Goal: Task Accomplishment & Management: Manage account settings

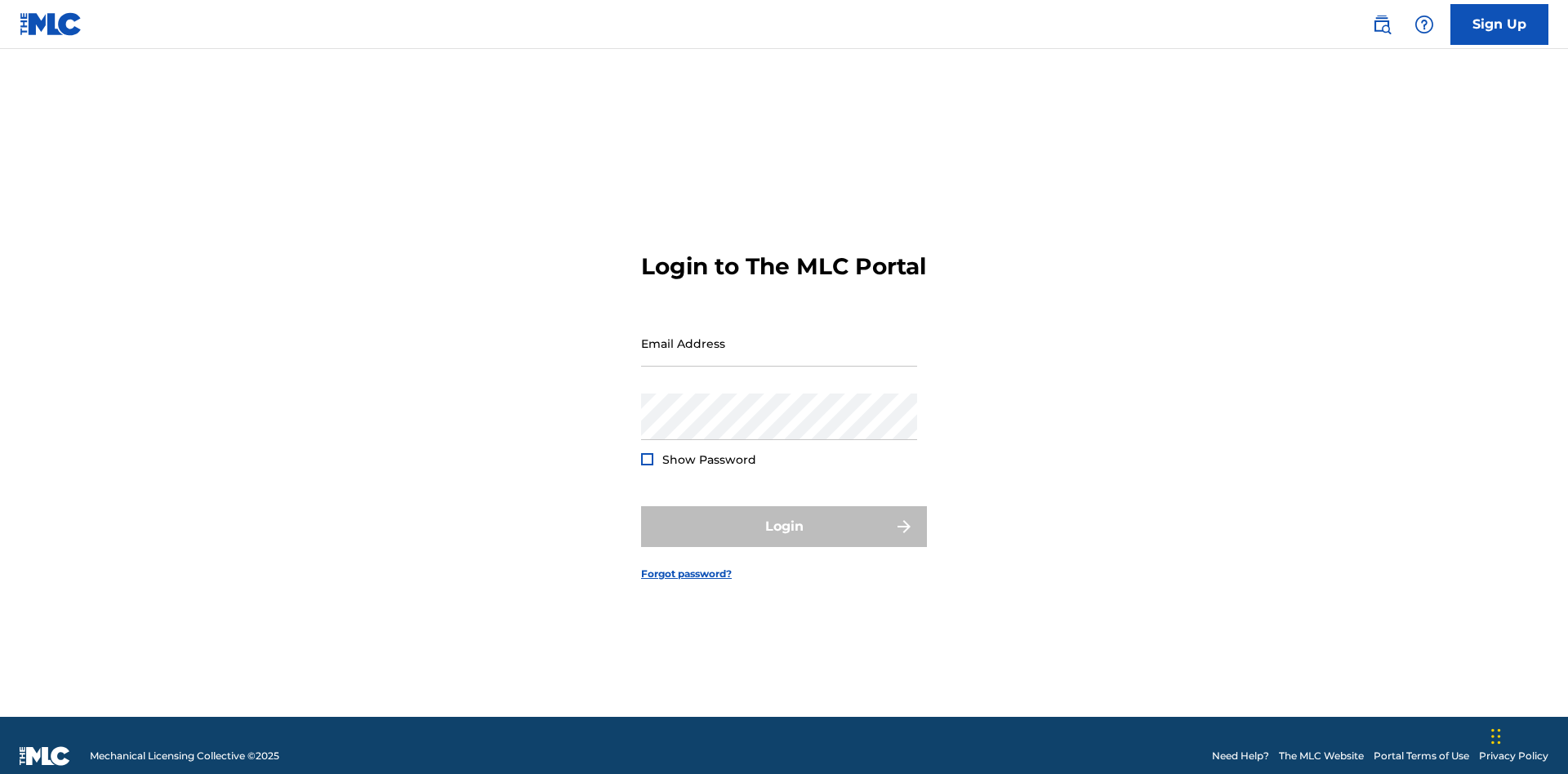
scroll to position [21, 0]
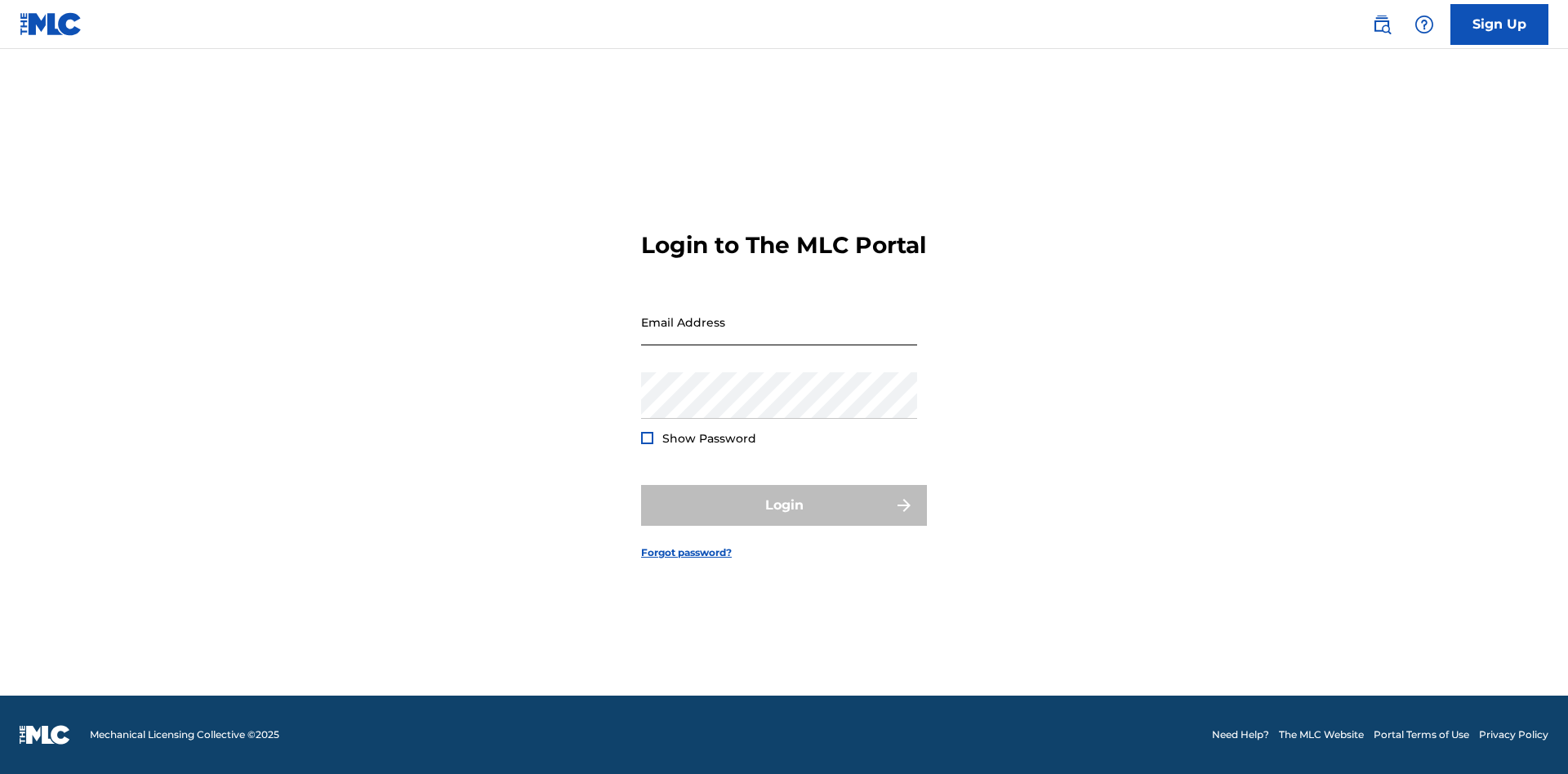
click at [779, 335] on input "Email Address" at bounding box center [779, 321] width 276 height 46
type input "[EMAIL_ADDRESS][DOMAIN_NAME]"
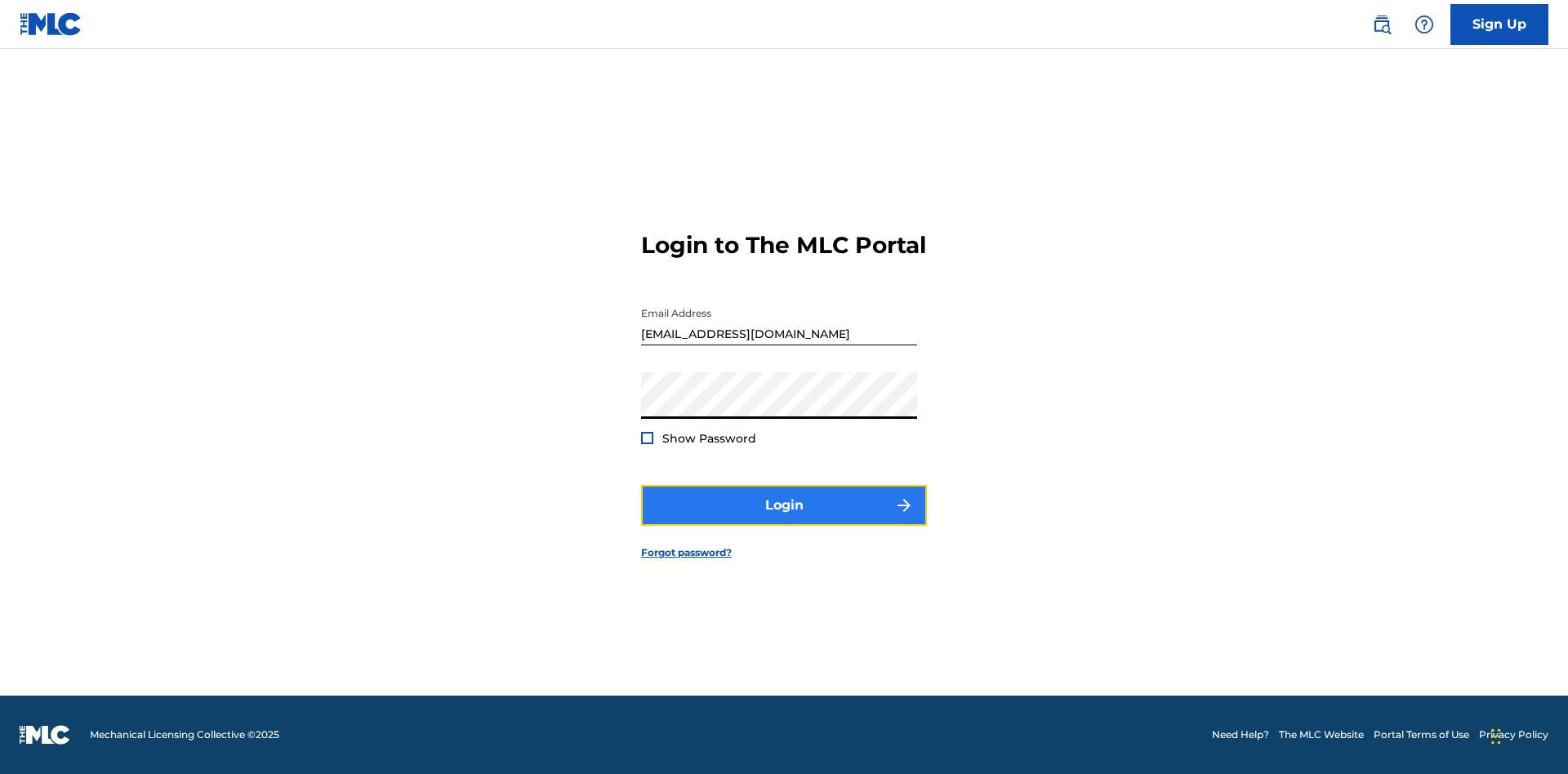
click at [784, 519] on button "Login" at bounding box center [784, 505] width 286 height 41
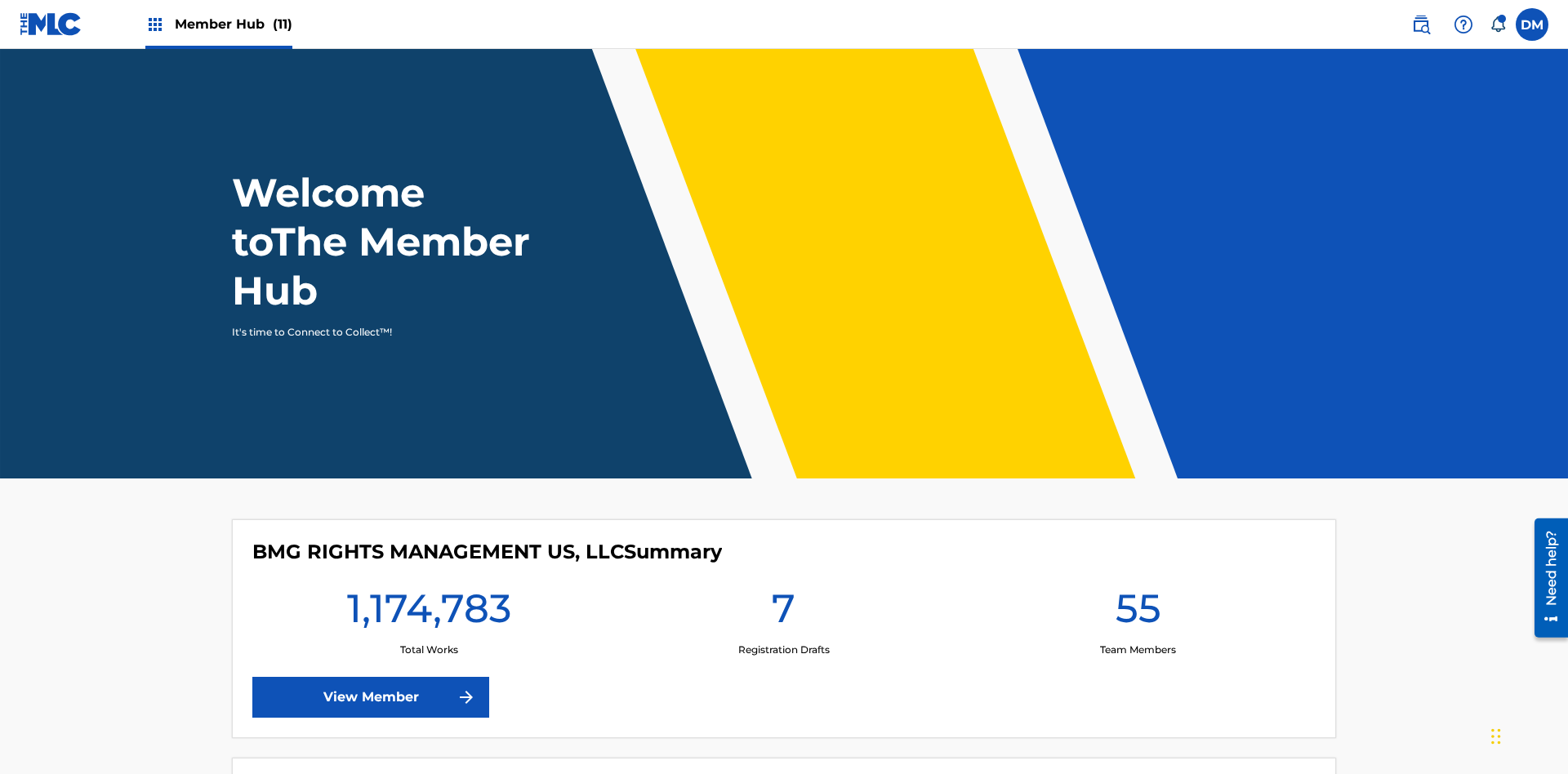
click at [218, 24] on span "Member Hub (11)" at bounding box center [233, 24] width 118 height 19
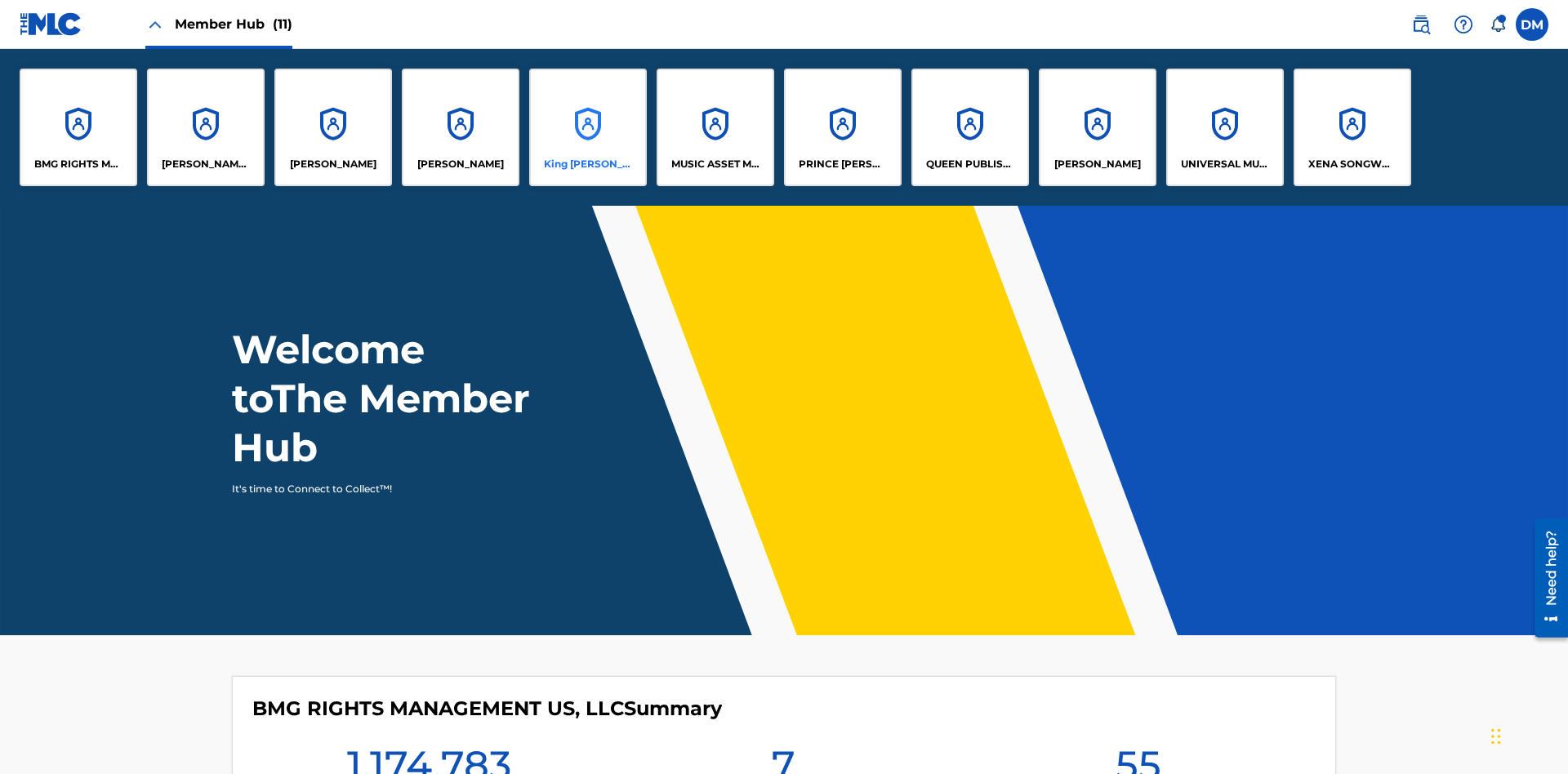
click at [587, 164] on p "King [PERSON_NAME]" at bounding box center [588, 164] width 89 height 15
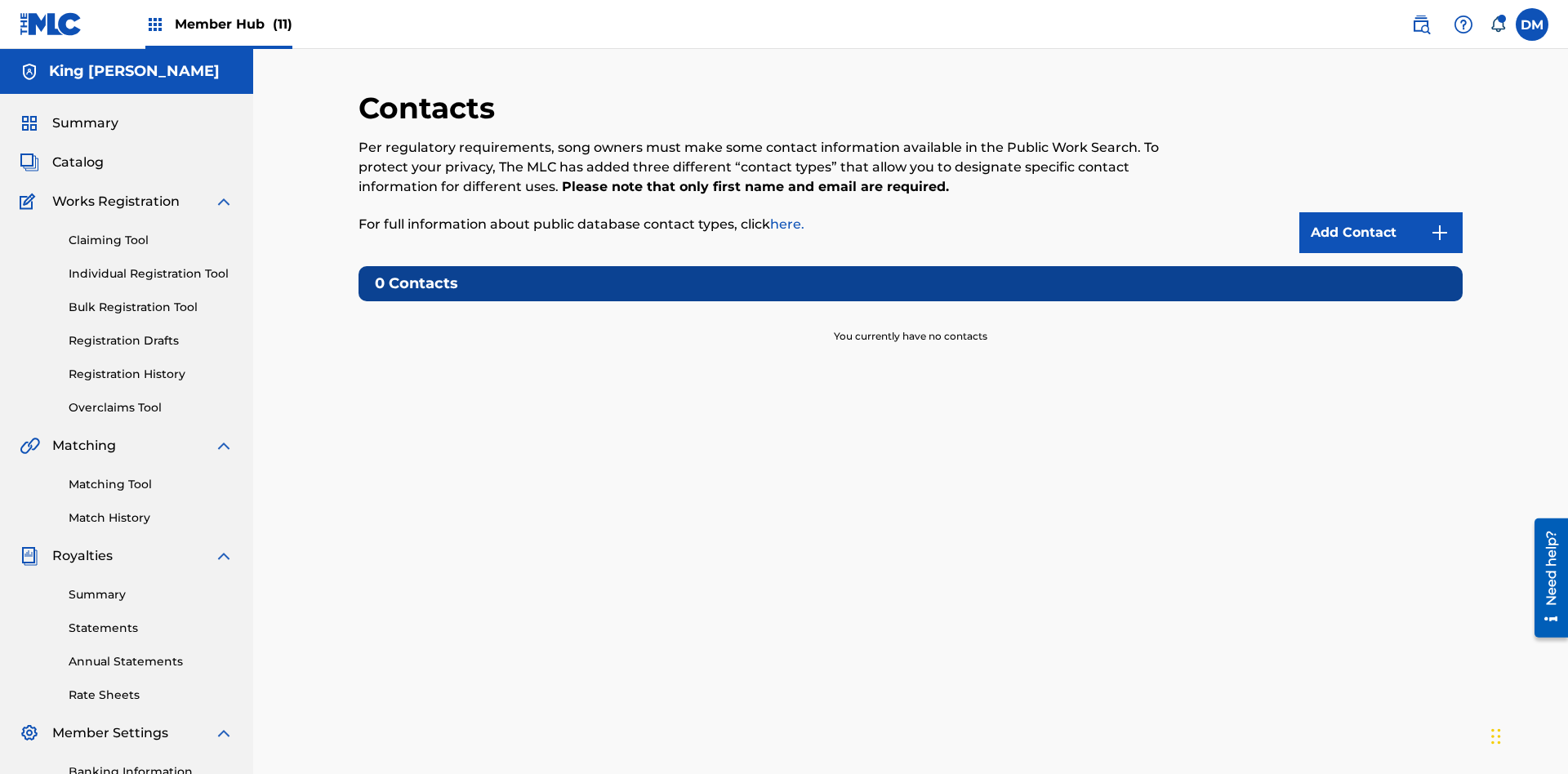
scroll to position [125, 0]
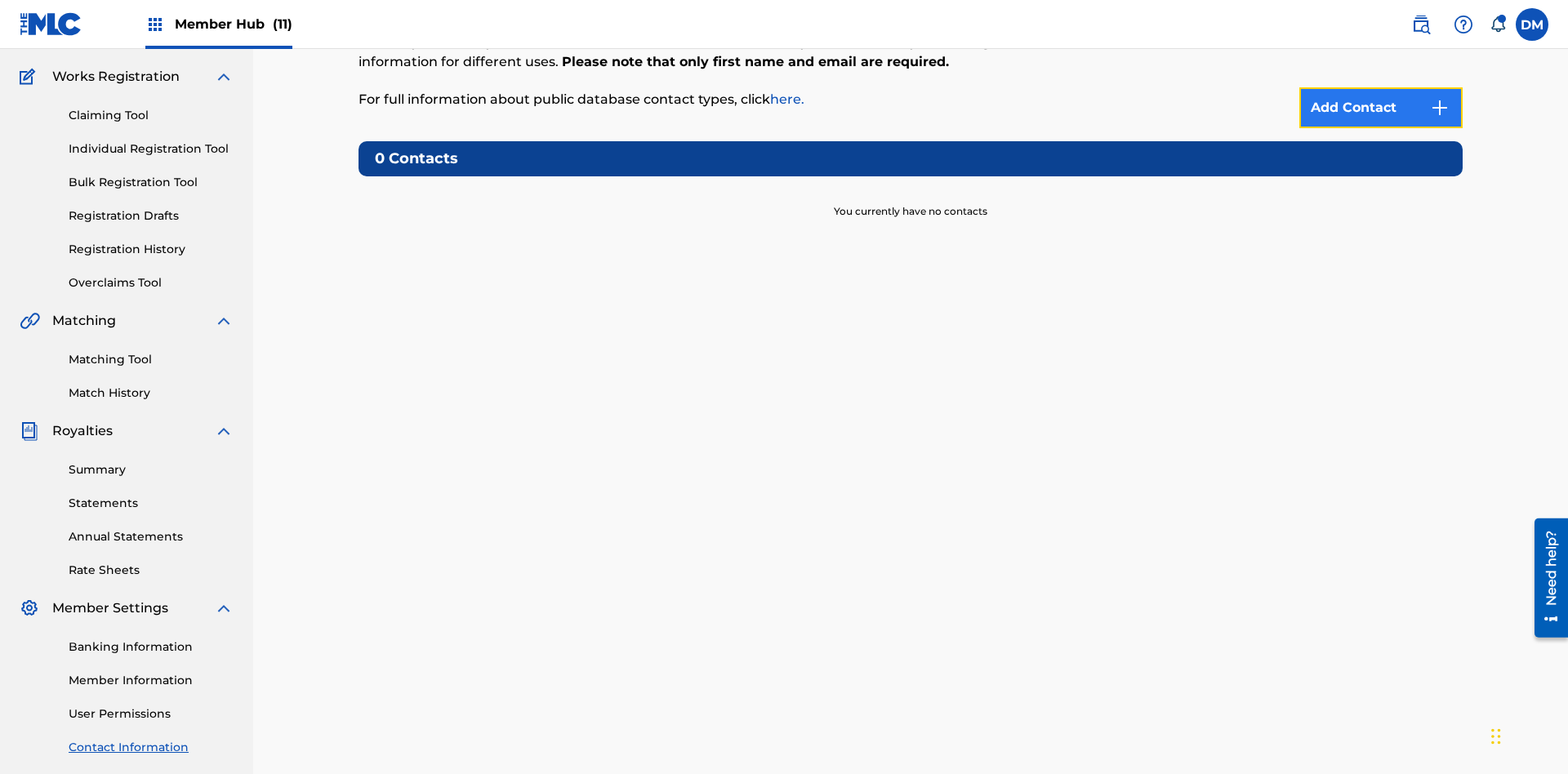
click at [1440, 108] on img at bounding box center [1439, 107] width 19 height 19
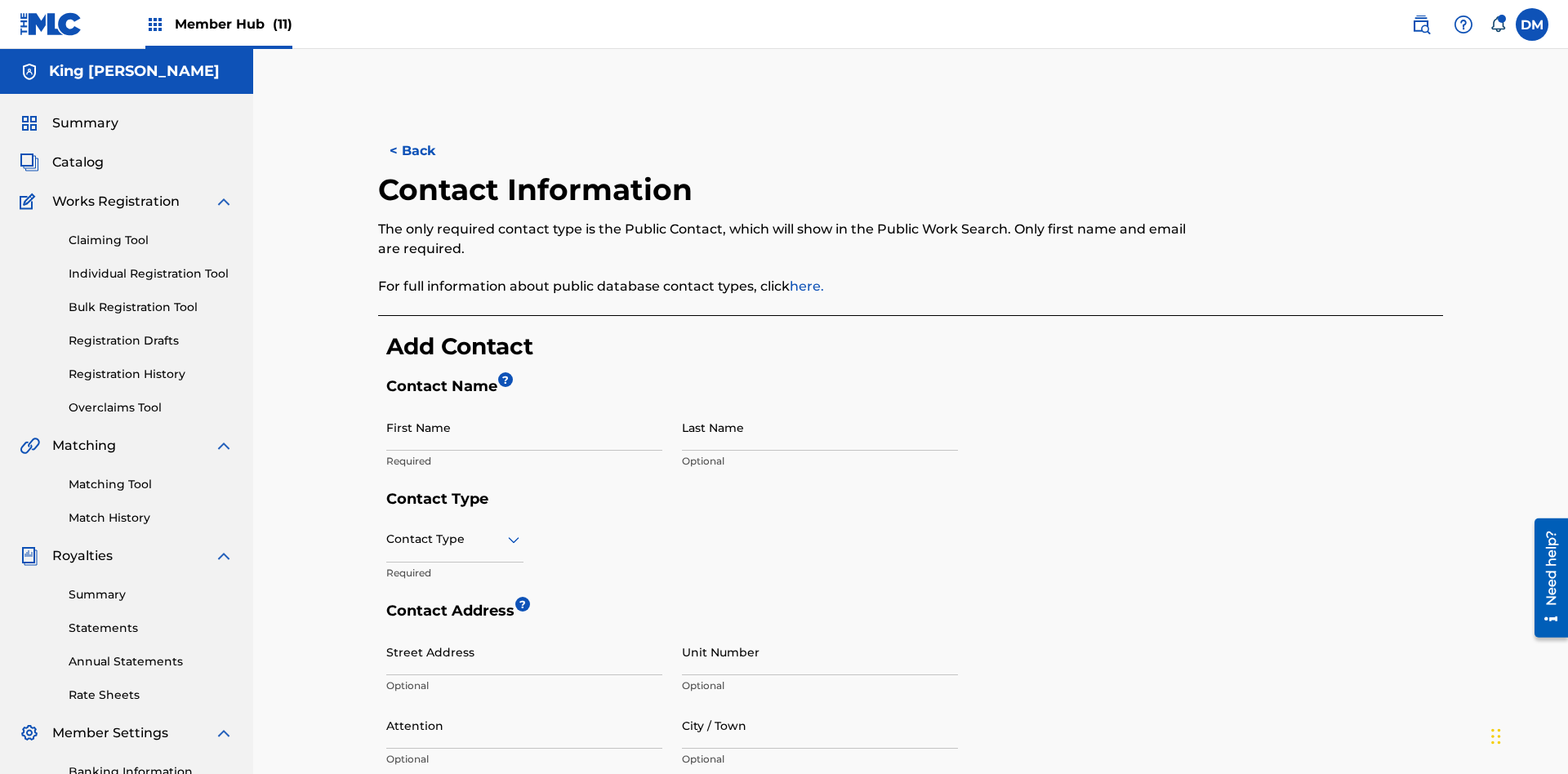
scroll to position [306, 0]
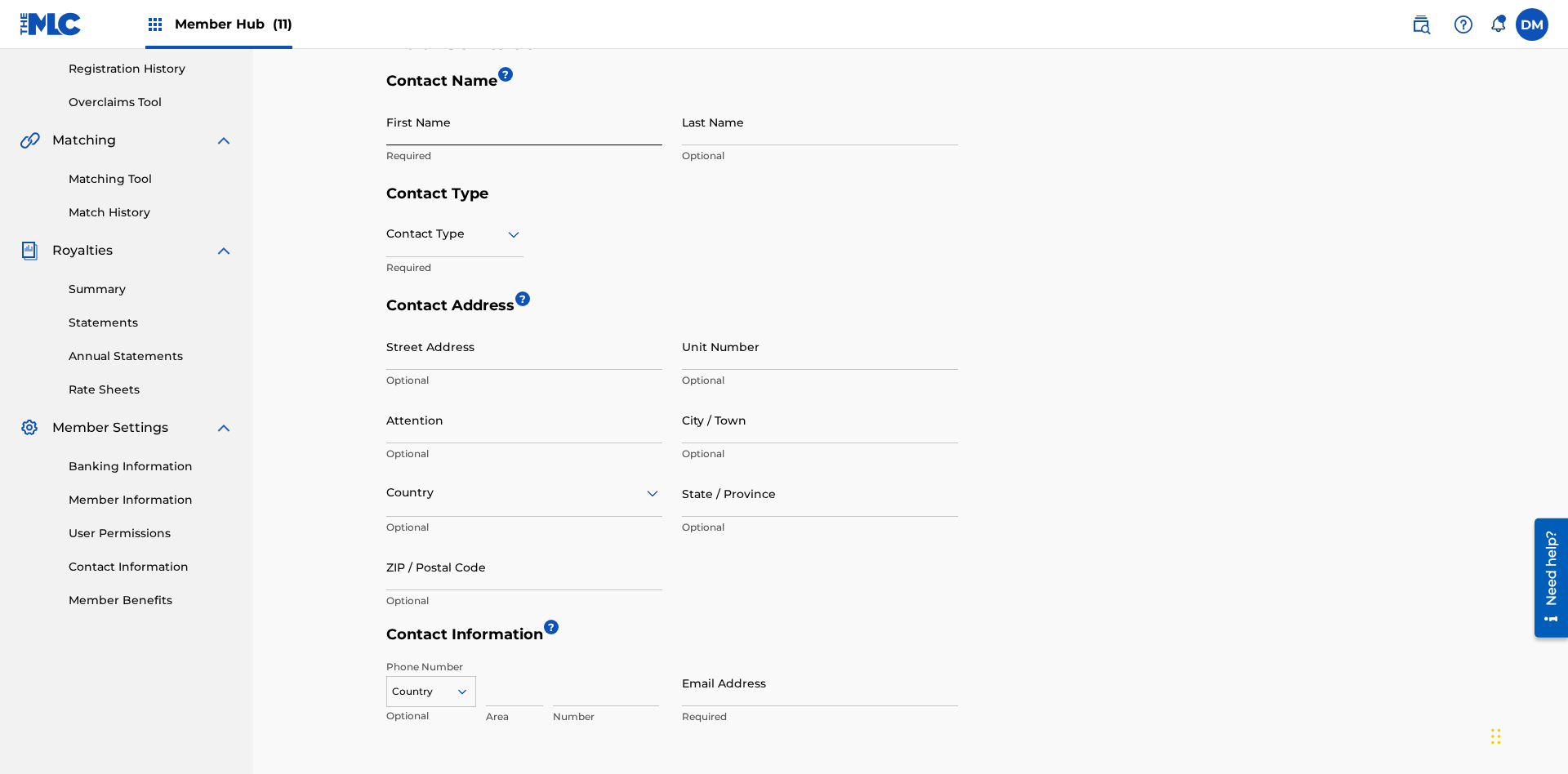
click at [524, 122] on input "First Name" at bounding box center [524, 121] width 276 height 46
type input "2025.09.19.05.35.26"
click at [820, 122] on input "Last Name" at bounding box center [820, 121] width 276 height 46
type input "2025.09.19.05.35.26"
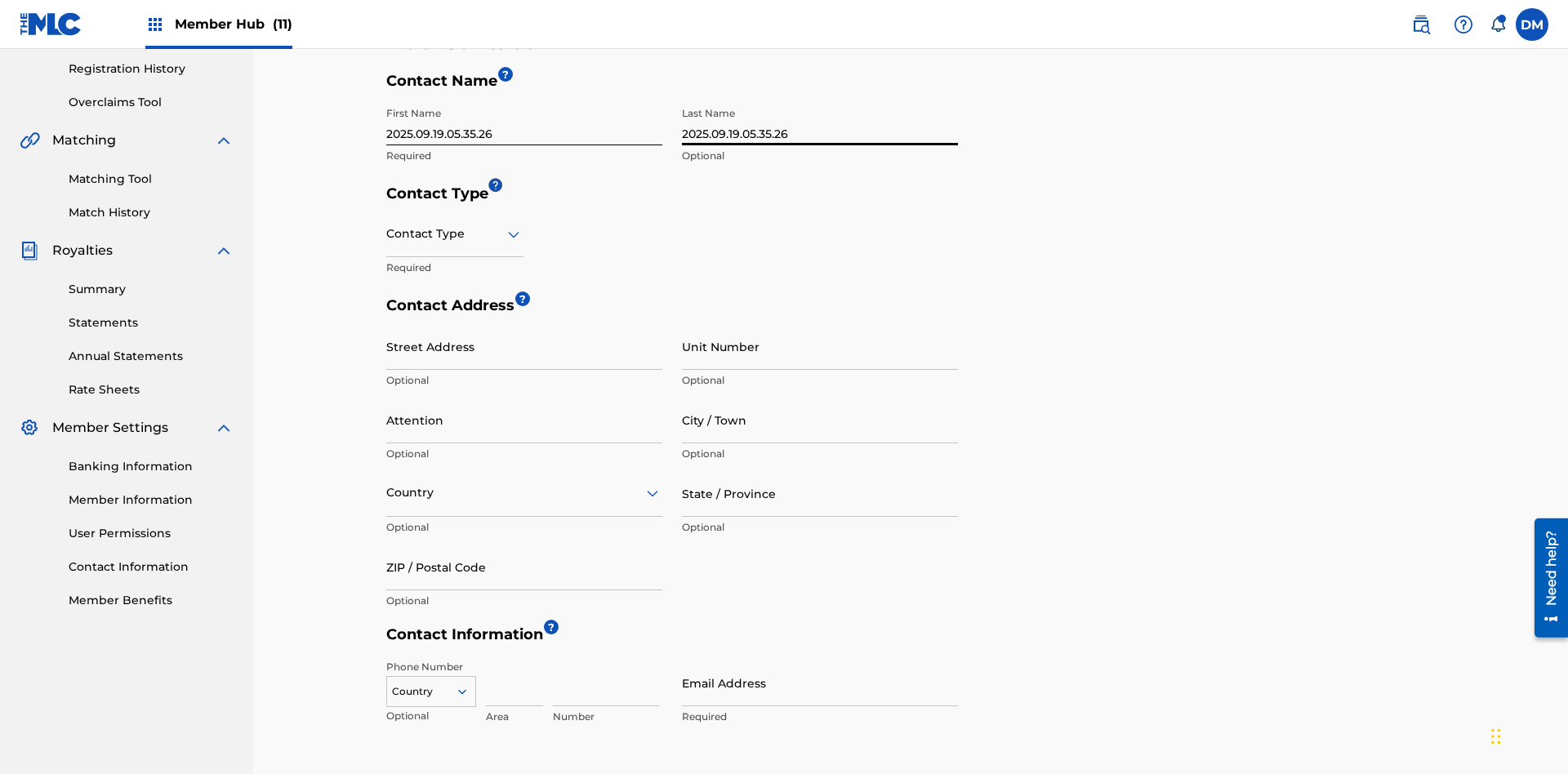
click at [387, 225] on input "text" at bounding box center [388, 234] width 3 height 17
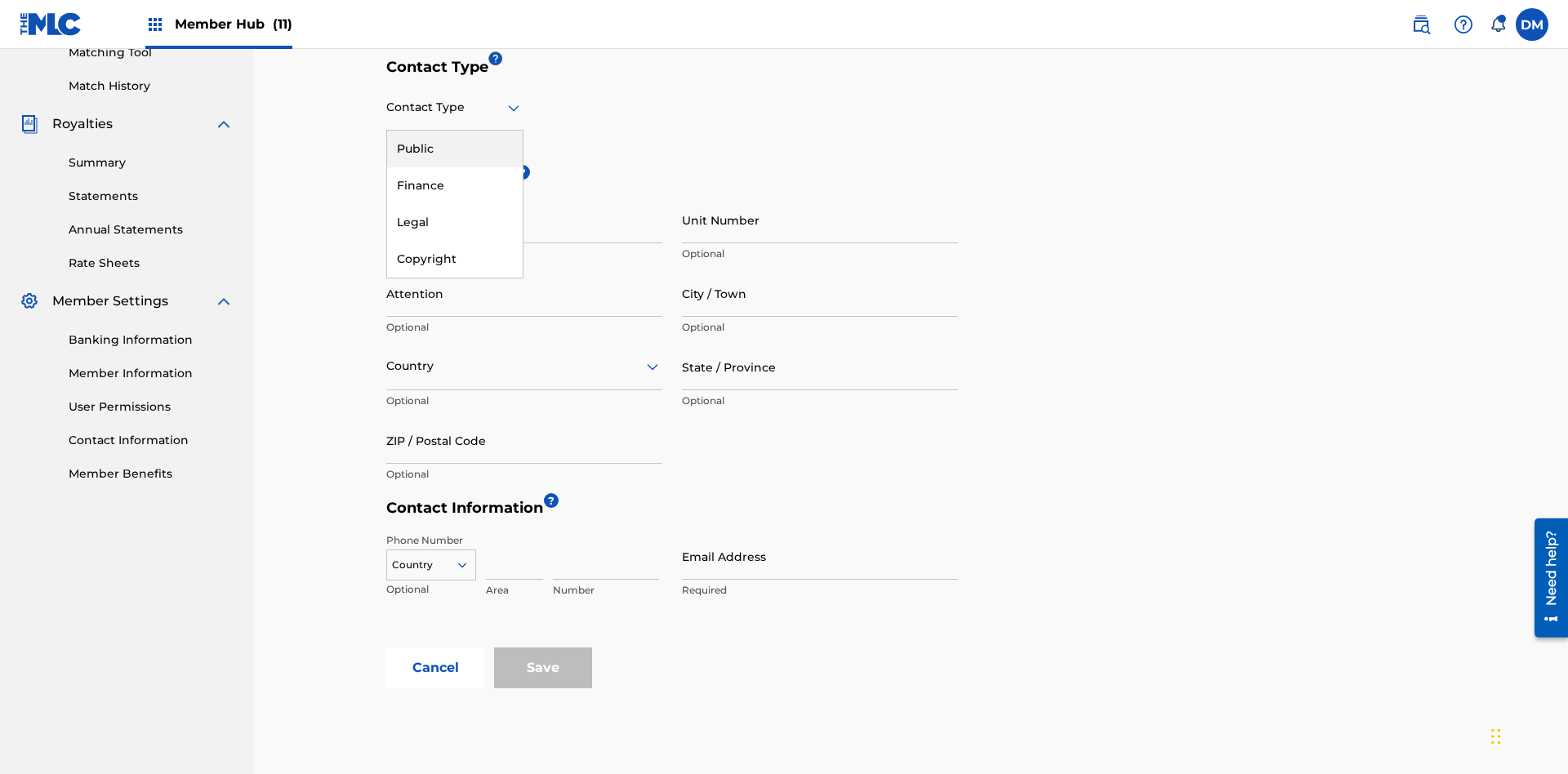
click at [455, 149] on div "Public" at bounding box center [455, 149] width 136 height 37
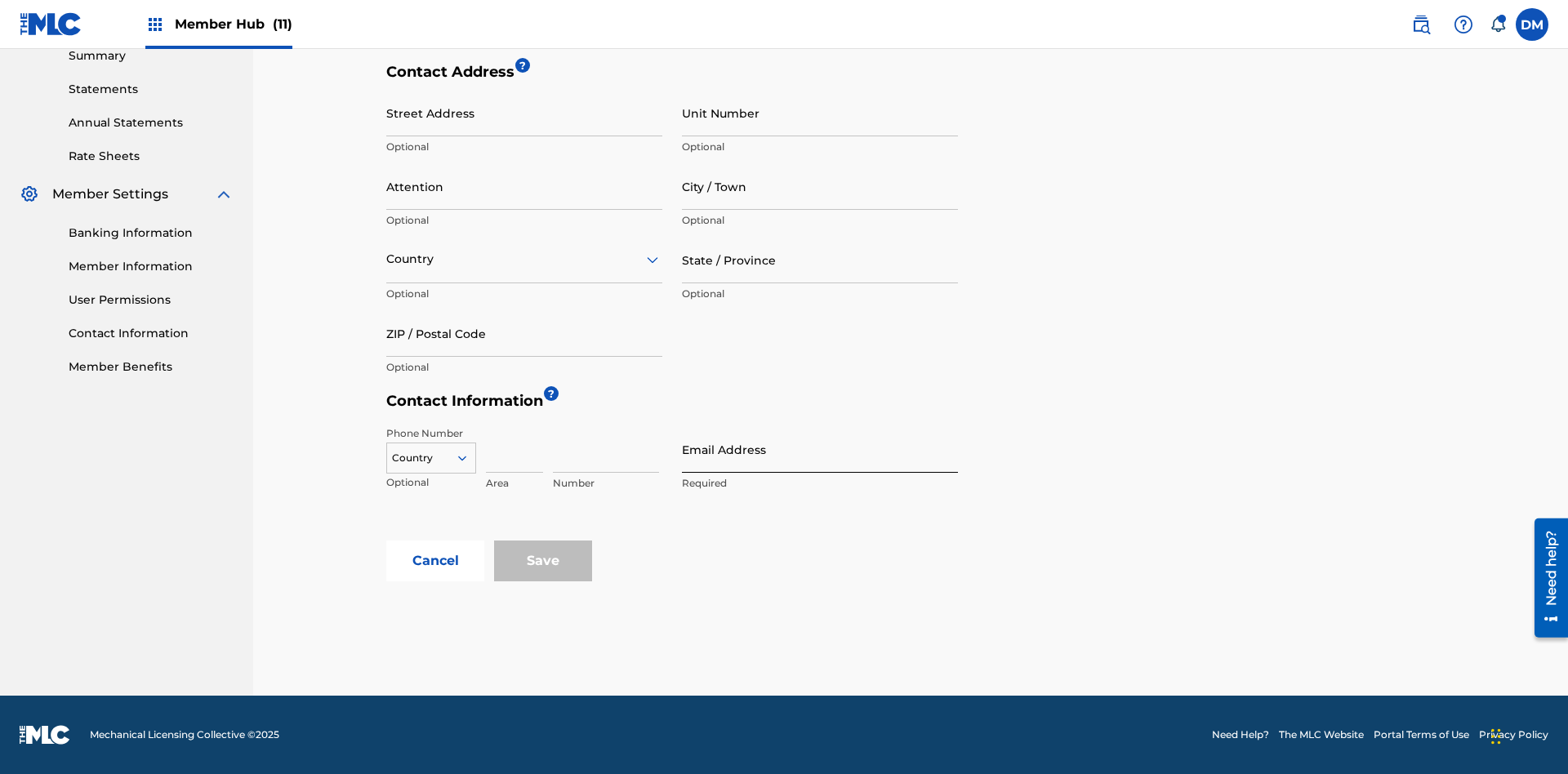
click at [820, 449] on input "Email Address" at bounding box center [820, 448] width 276 height 46
type input "[EMAIL_ADDRESS][DOMAIN_NAME]"
click at [543, 561] on input "Save" at bounding box center [543, 561] width 98 height 41
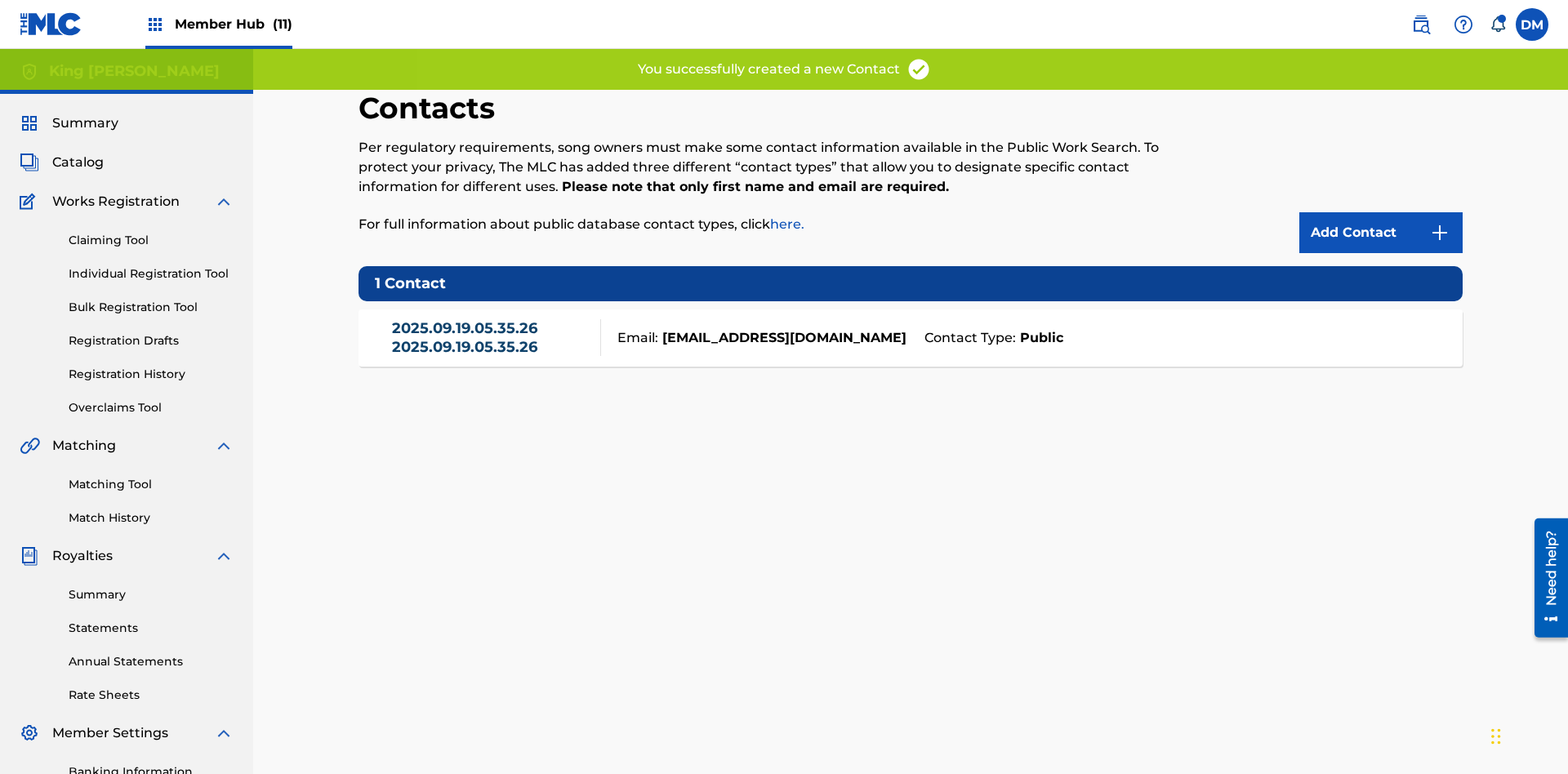
scroll to position [239, 0]
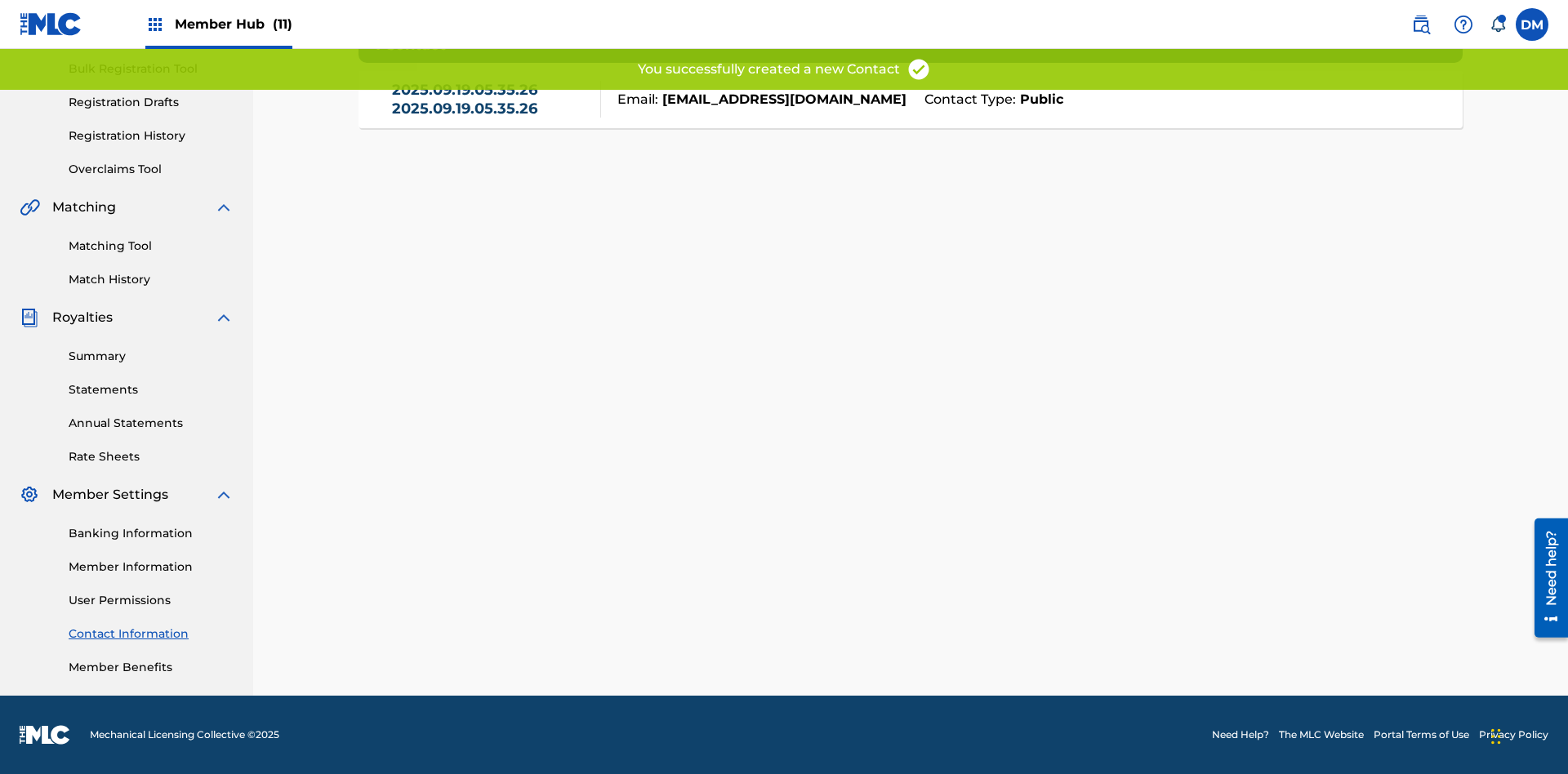
click at [151, 633] on link "Contact Information" at bounding box center [151, 634] width 165 height 17
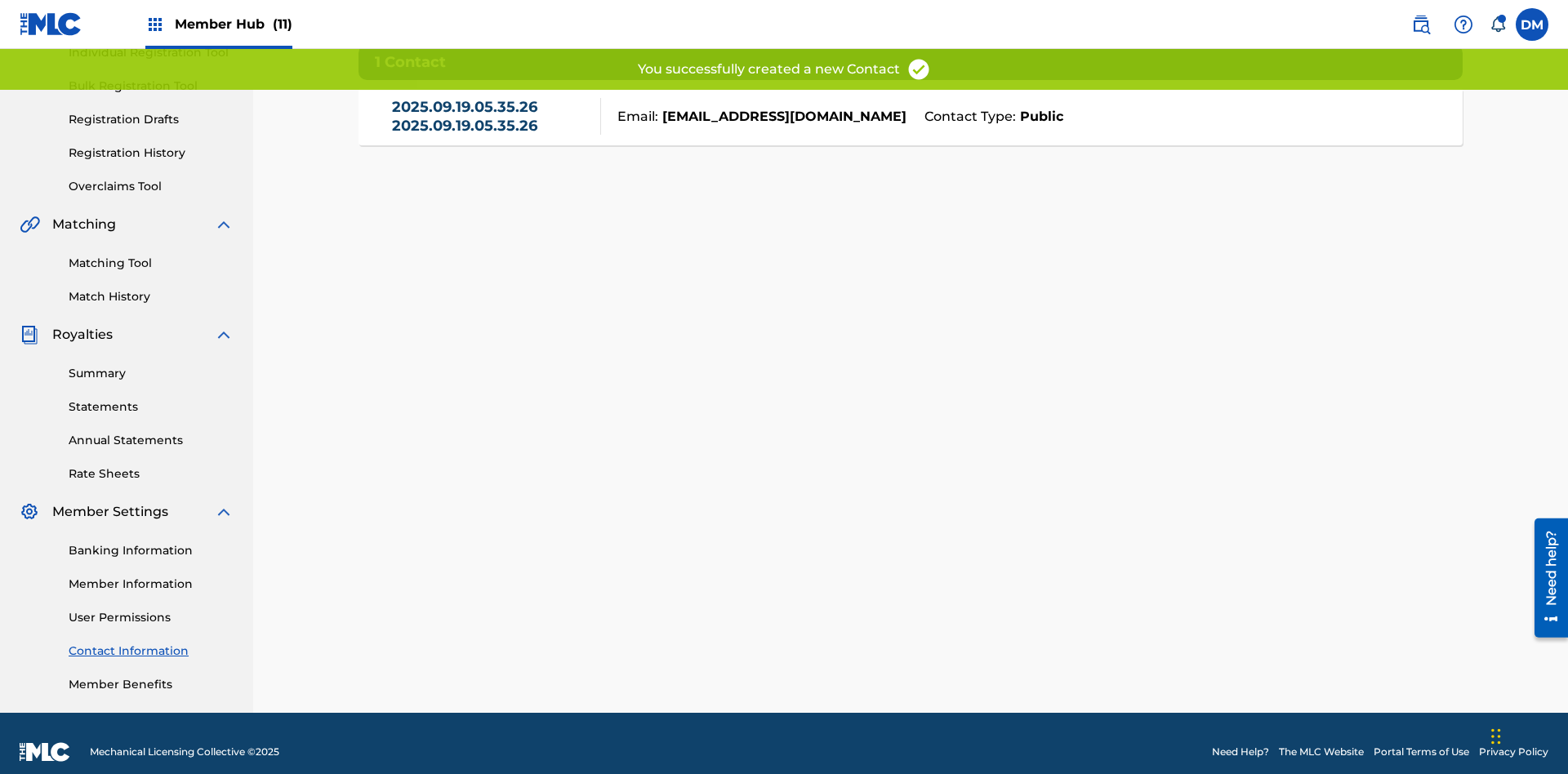
scroll to position [229, 0]
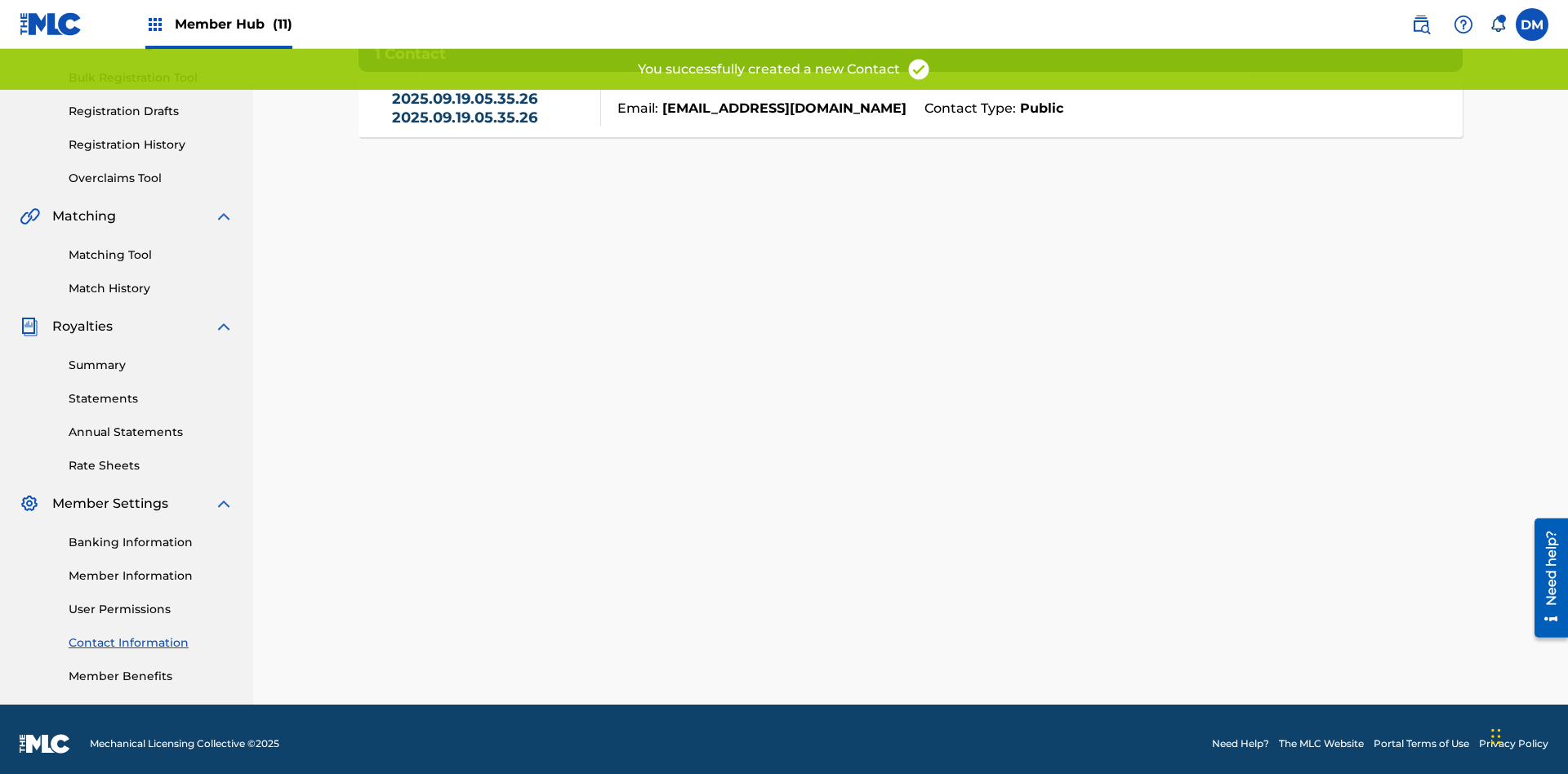
click at [491, 116] on link "2025.09.19.05.35.26 2025.09.19.05.35.26" at bounding box center [492, 108] width 201 height 37
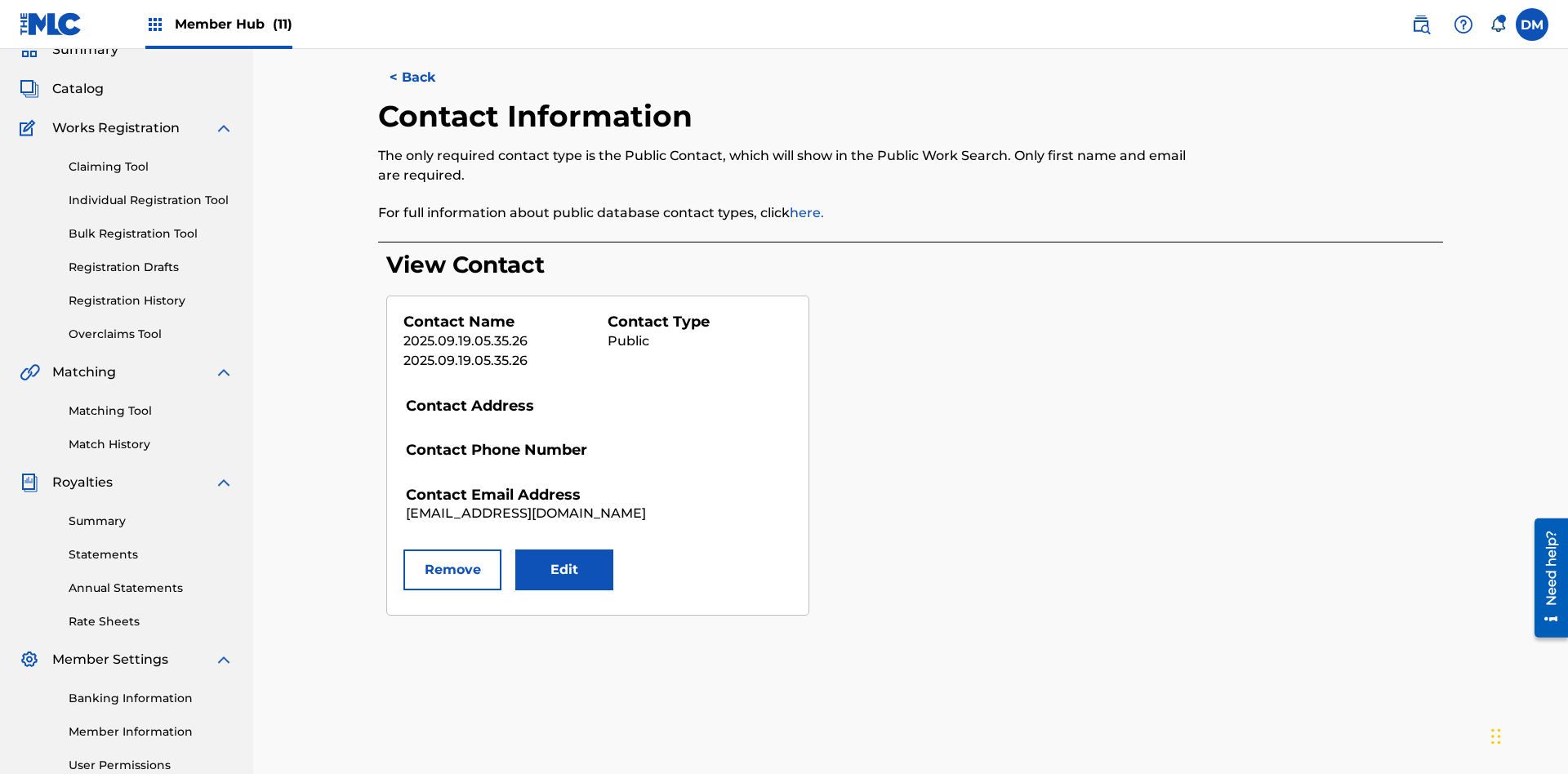
scroll to position [239, 0]
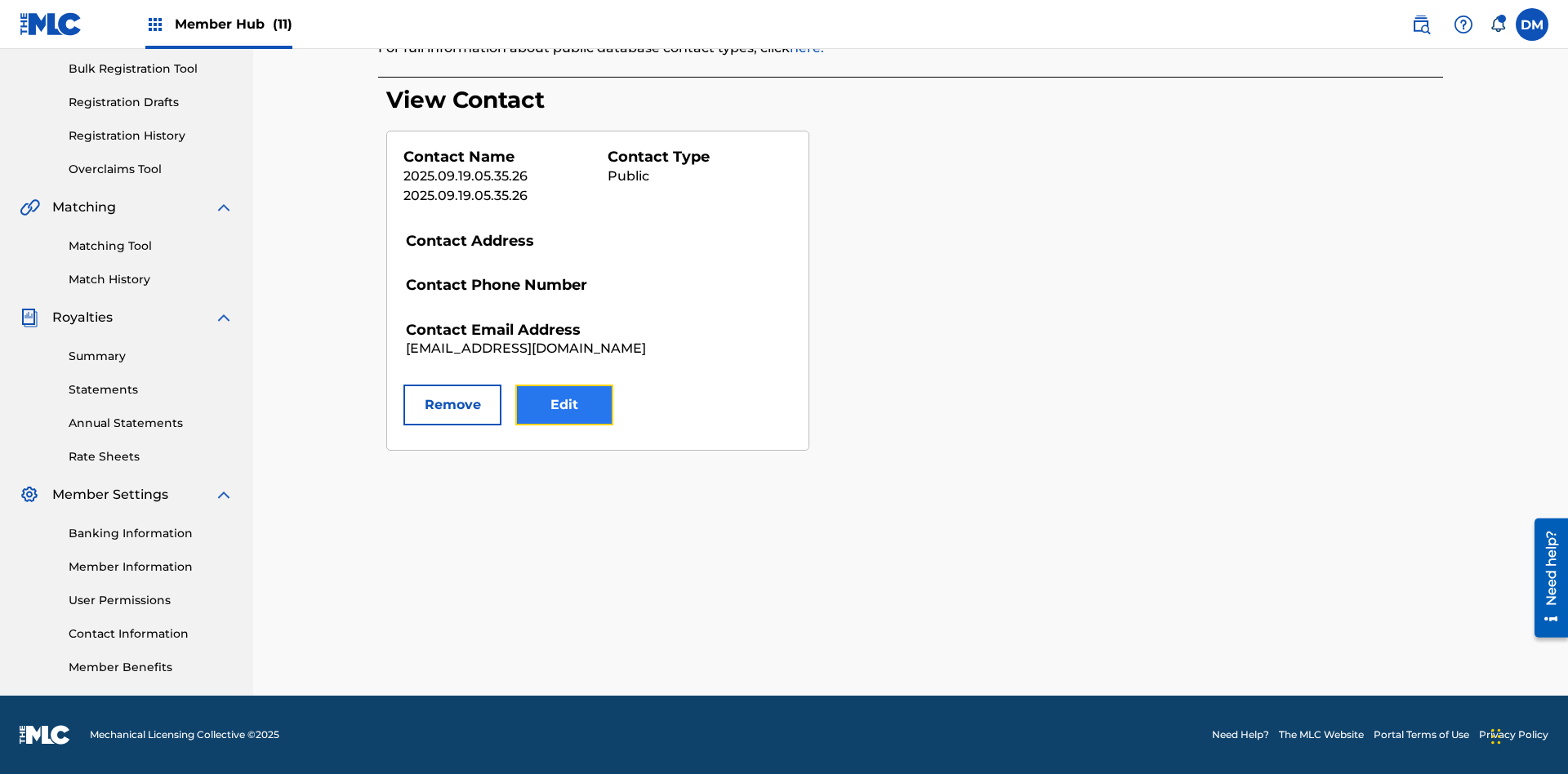
click at [564, 405] on button "Edit" at bounding box center [564, 405] width 98 height 41
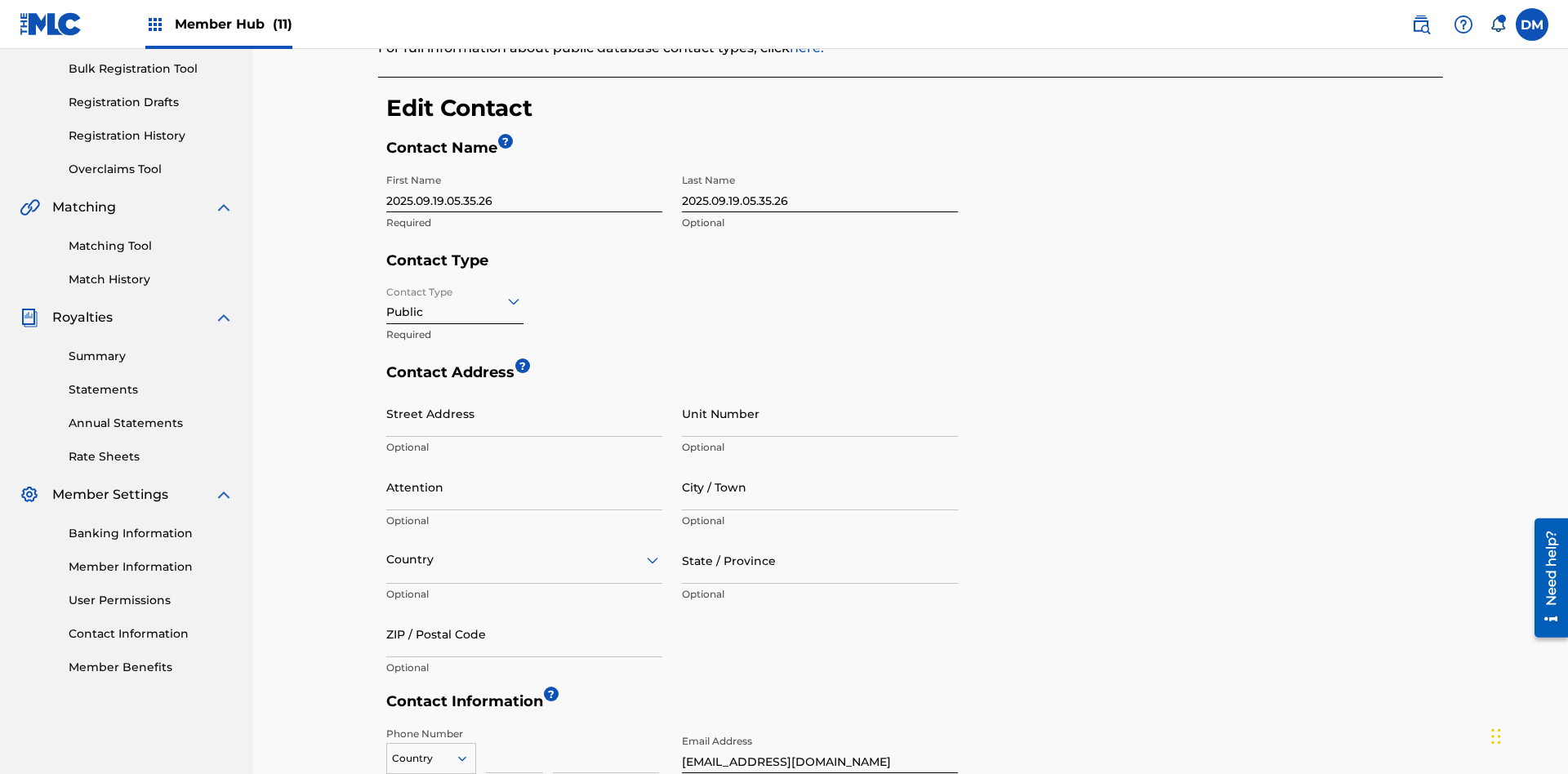
click at [524, 165] on input "2025.09.19.05.35.26" at bounding box center [524, 188] width 276 height 46
type input "2025.09.19.05.37.33"
click at [820, 165] on input "2025.09.19.05.35.26" at bounding box center [820, 188] width 276 height 46
type input "2025.09.19.05.37.33"
click at [387, 293] on input "Contact Type" at bounding box center [388, 301] width 3 height 17
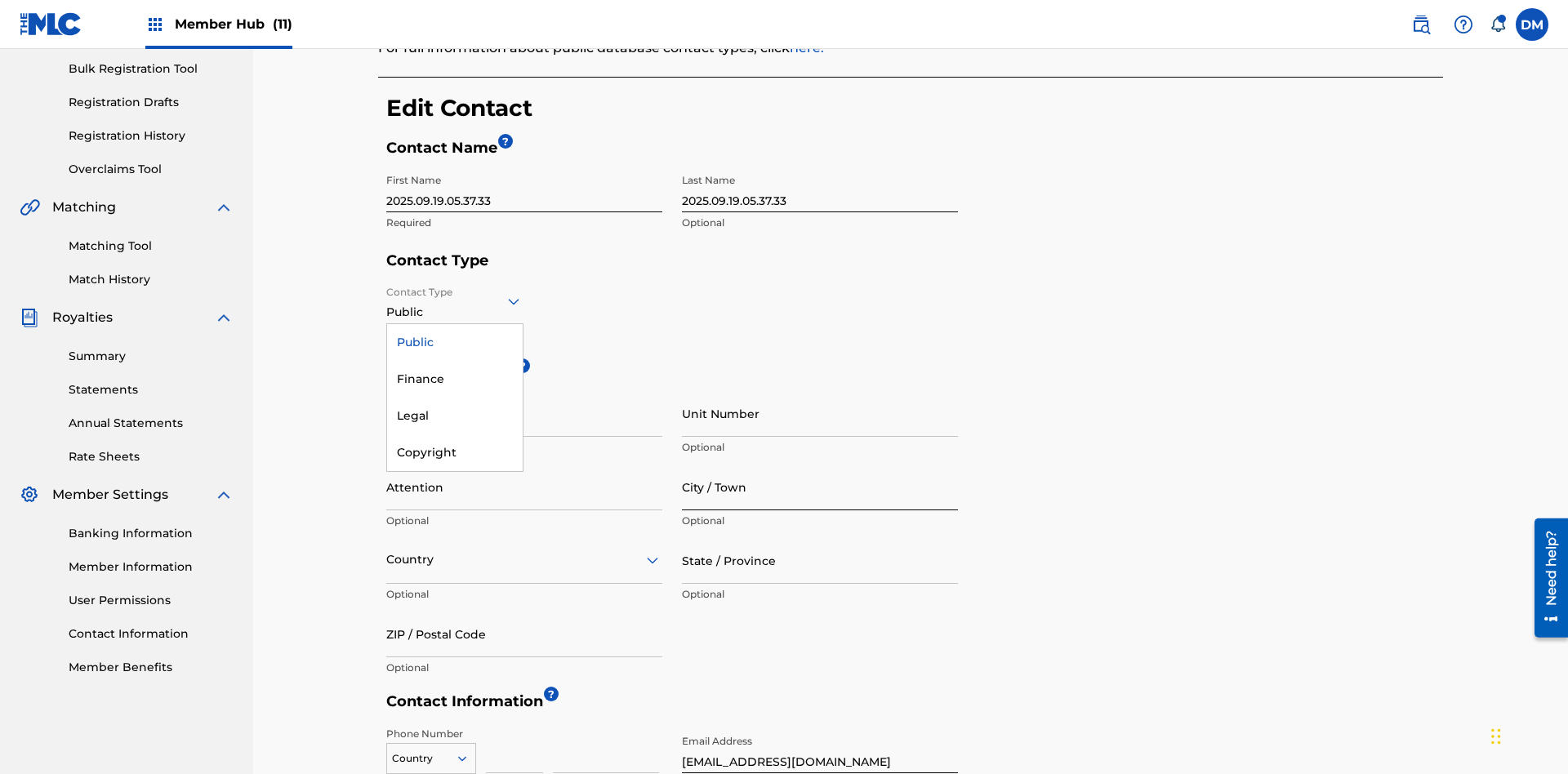
click at [455, 360] on div "Finance" at bounding box center [455, 379] width 136 height 37
click at [820, 463] on input "City / Town" at bounding box center [820, 486] width 276 height 46
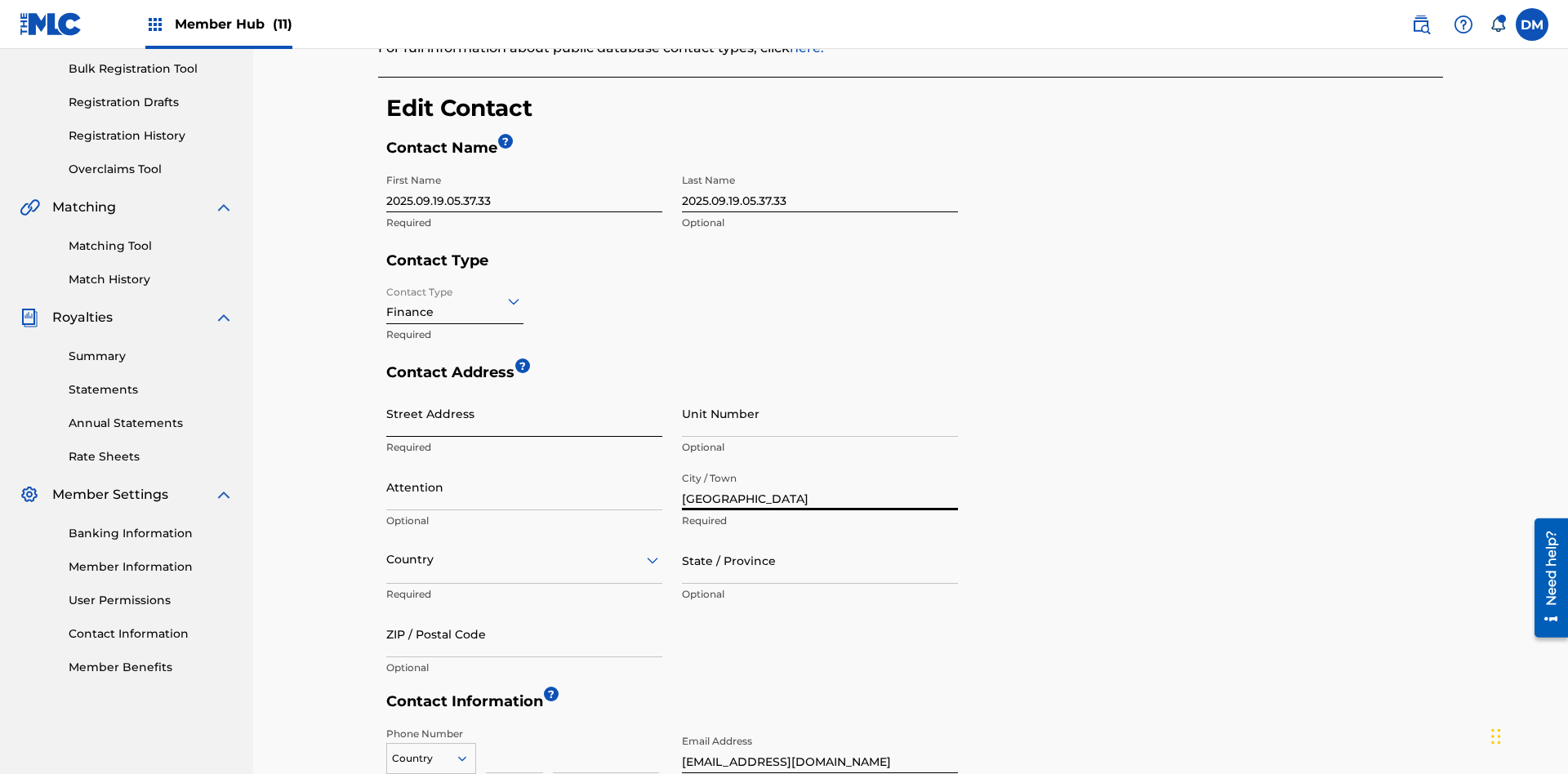
type input "[GEOGRAPHIC_DATA]"
click at [524, 390] on input "Street Address" at bounding box center [524, 413] width 276 height 46
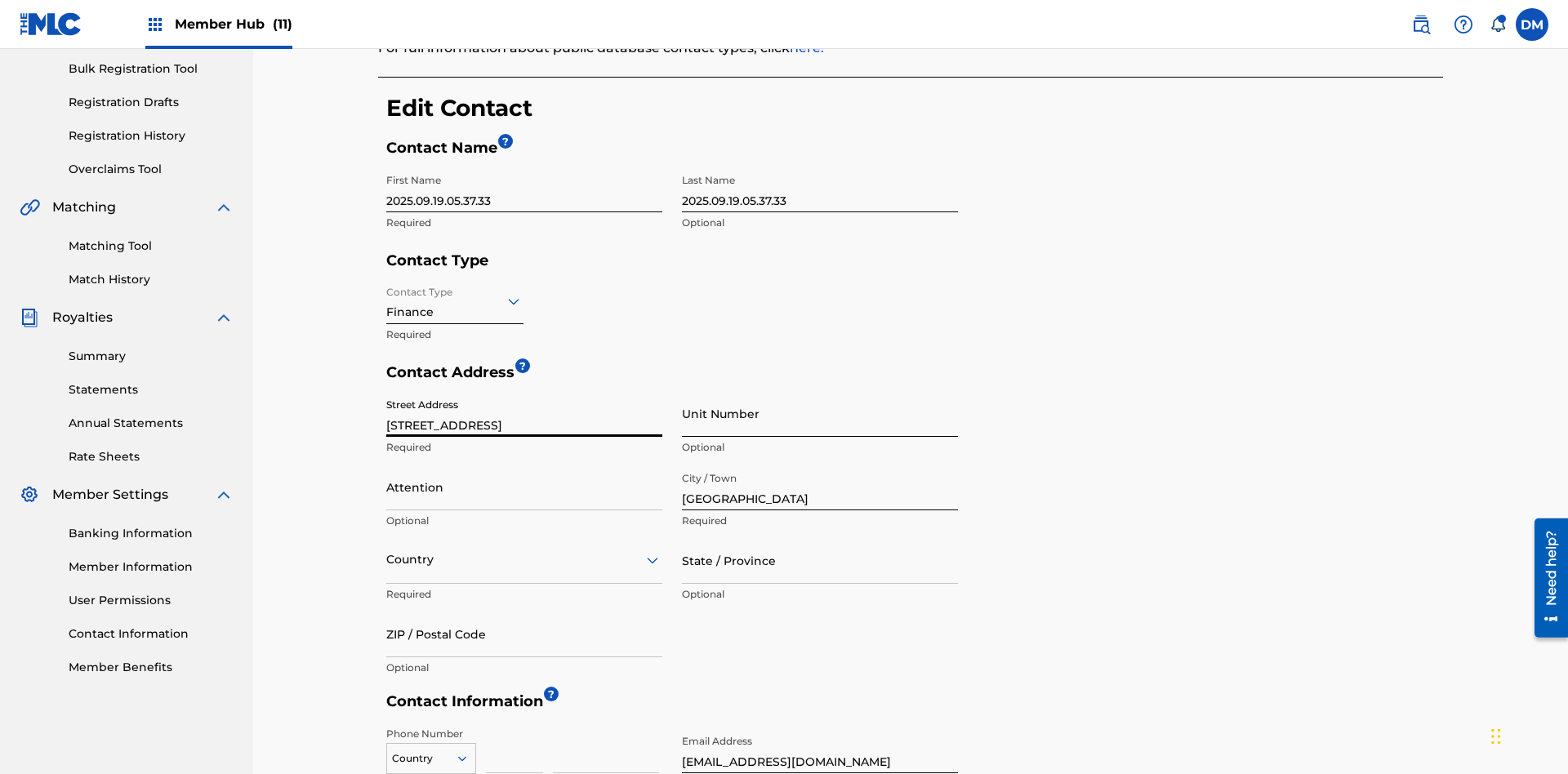
type input "[STREET_ADDRESS]"
click at [820, 390] on input "Unit Number" at bounding box center [820, 413] width 276 height 46
type input "77"
click at [524, 463] on input "Attention" at bounding box center [524, 486] width 276 height 46
type input "[PERSON_NAME]"
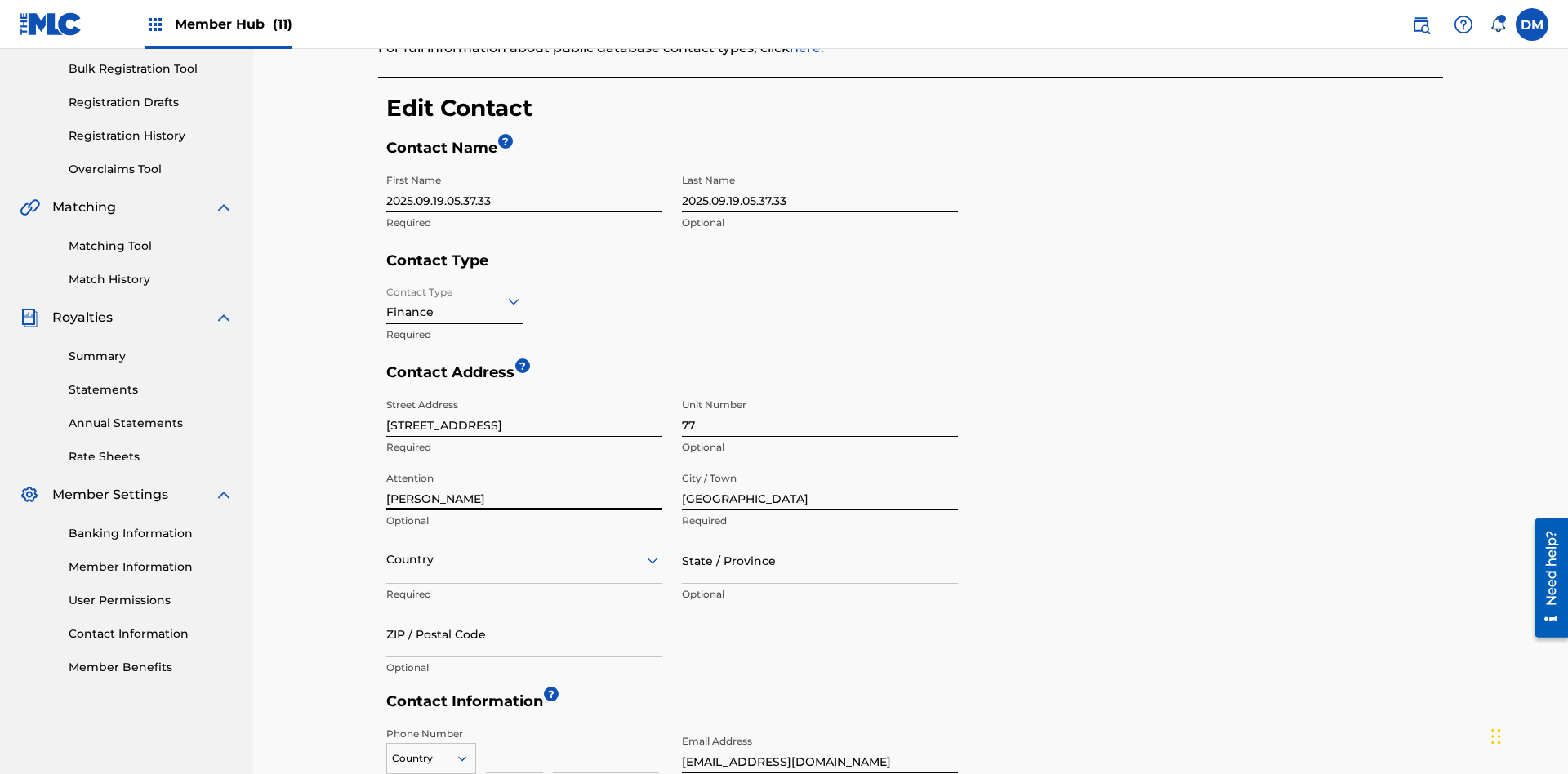
click at [387, 551] on input "text" at bounding box center [388, 560] width 3 height 17
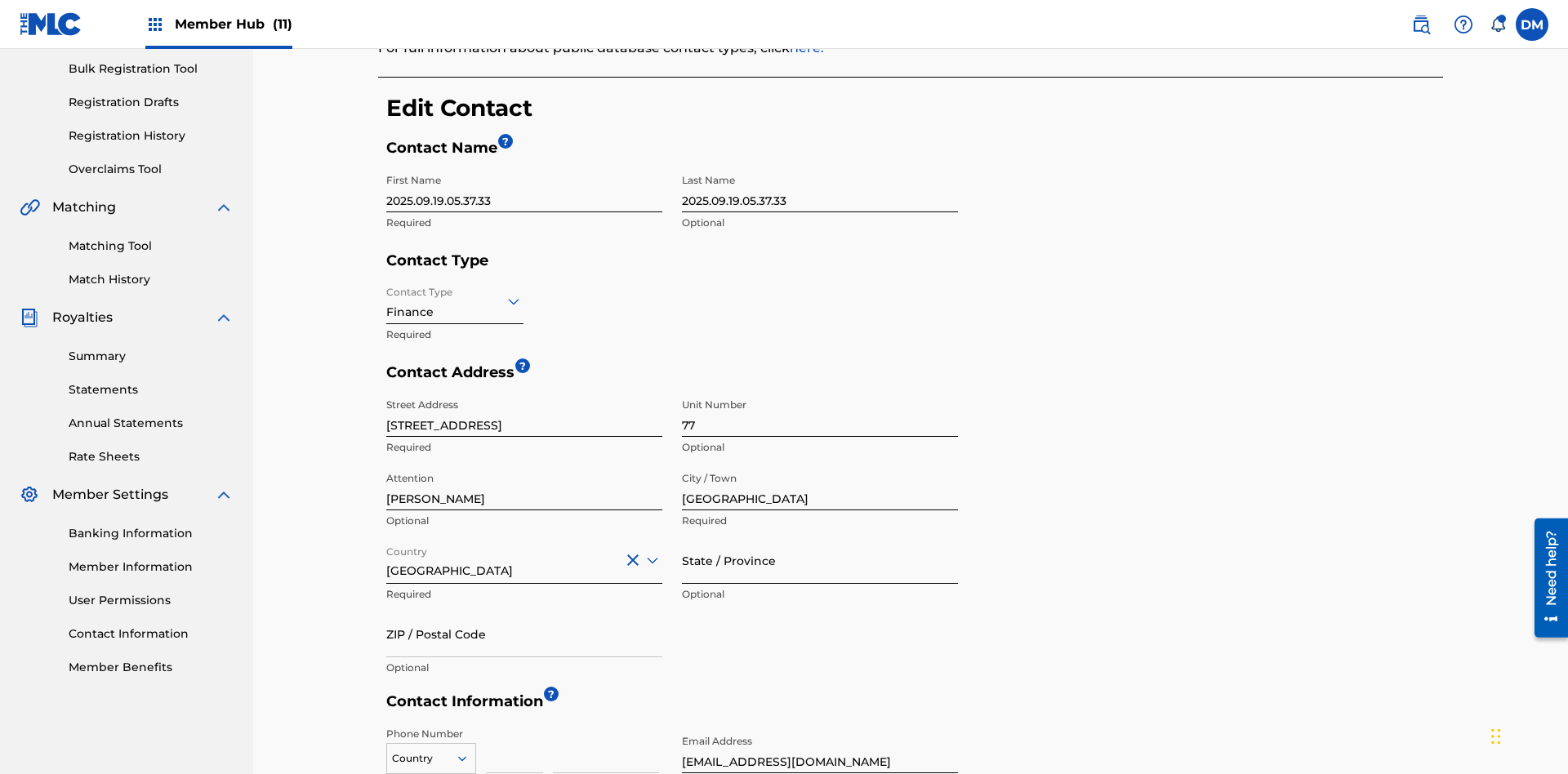
click at [820, 537] on input "State / Province" at bounding box center [820, 560] width 276 height 46
type input "[GEOGRAPHIC_DATA]"
click at [524, 610] on input "ZIP / Postal Code" at bounding box center [524, 633] width 276 height 46
type input "2060"
click at [469, 750] on icon at bounding box center [462, 757] width 15 height 15
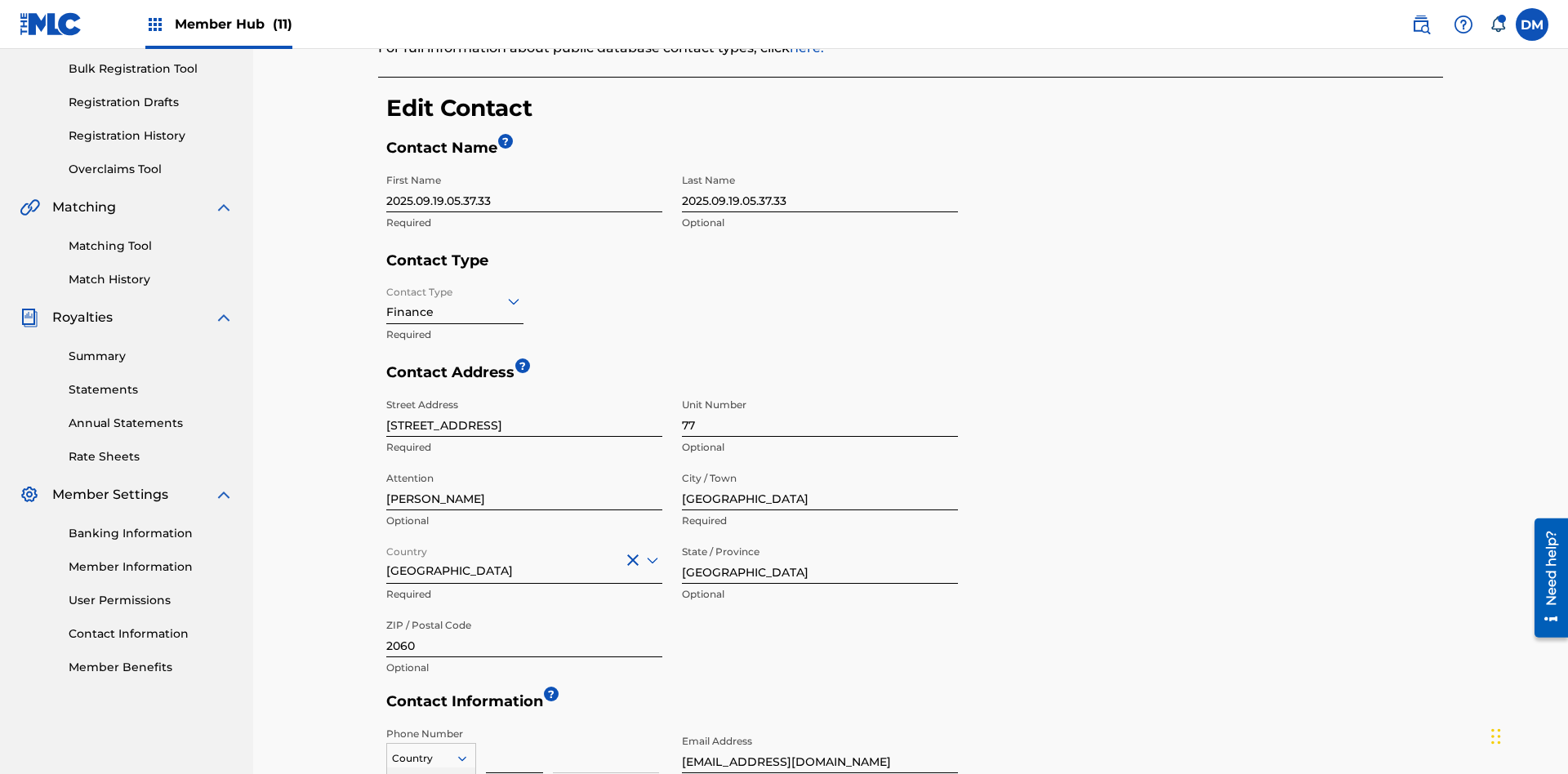
click at [515, 726] on input at bounding box center [515, 749] width 57 height 46
type input "293"
click at [606, 726] on input at bounding box center [606, 749] width 106 height 46
type input "9199000"
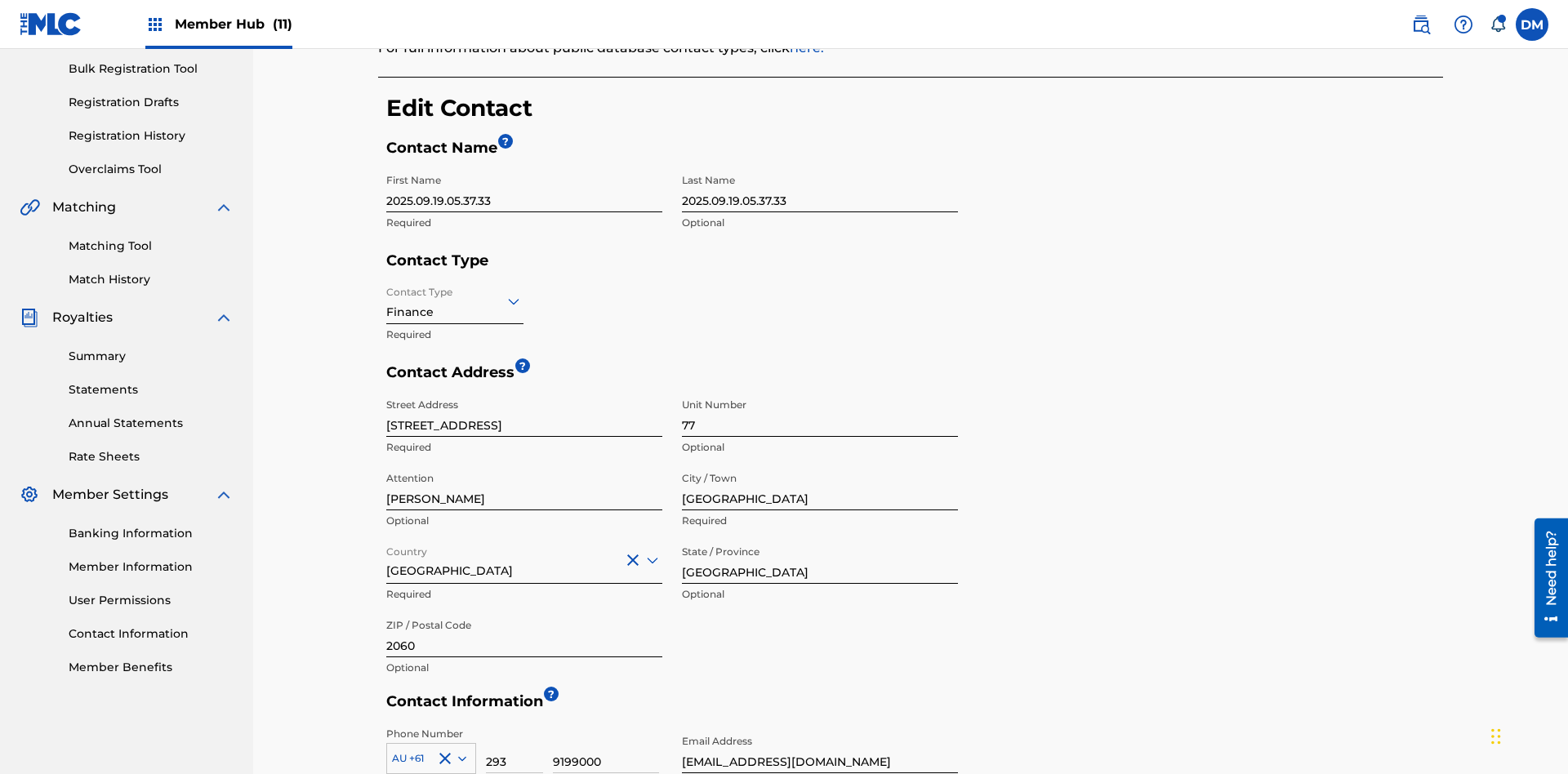
click at [820, 726] on input "[EMAIL_ADDRESS][DOMAIN_NAME]" at bounding box center [820, 749] width 276 height 46
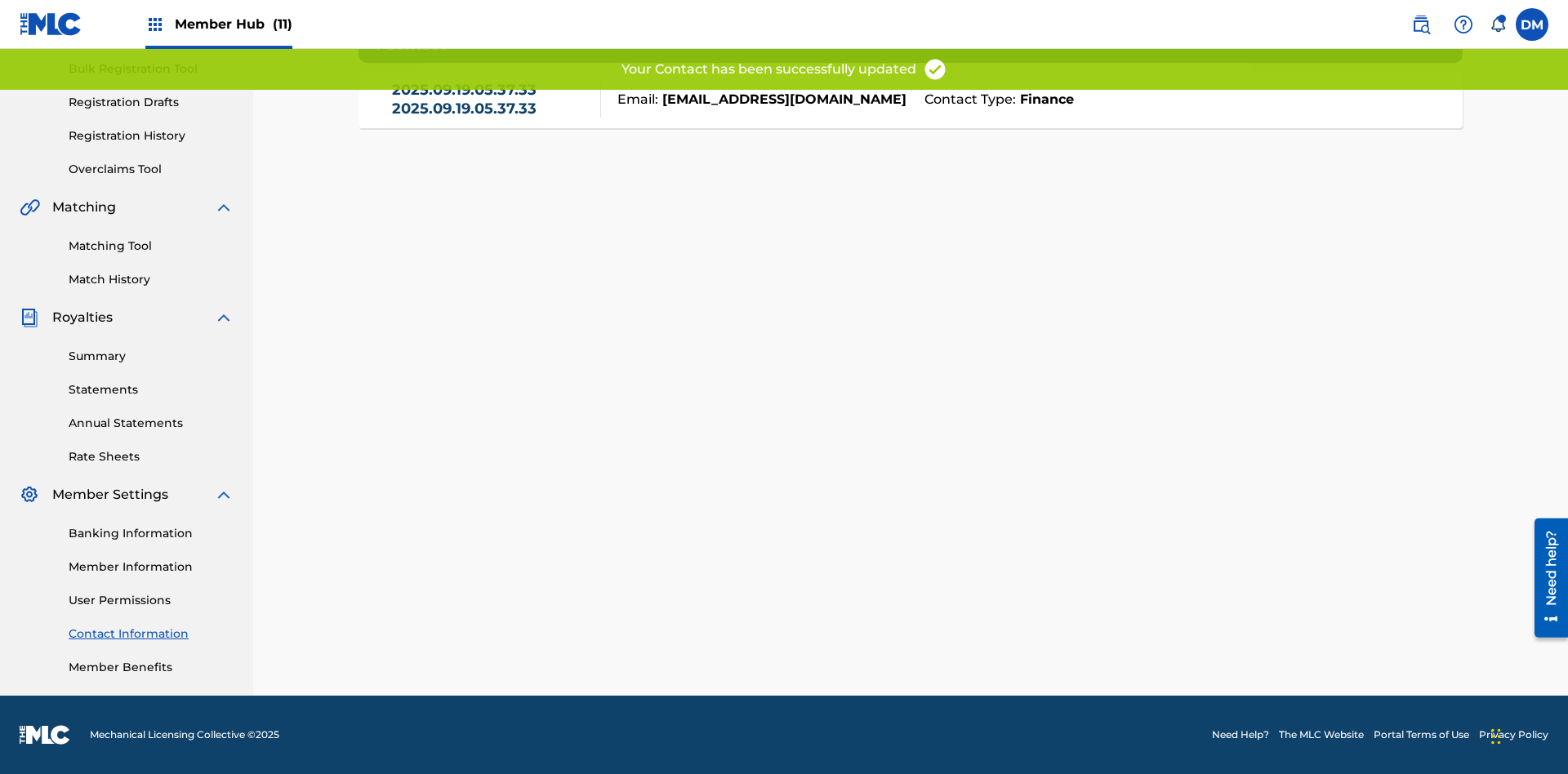
click at [151, 633] on link "Contact Information" at bounding box center [151, 634] width 165 height 17
click at [491, 116] on link "2025.09.19.05.37.33 2025.09.19.05.37.33" at bounding box center [492, 99] width 201 height 37
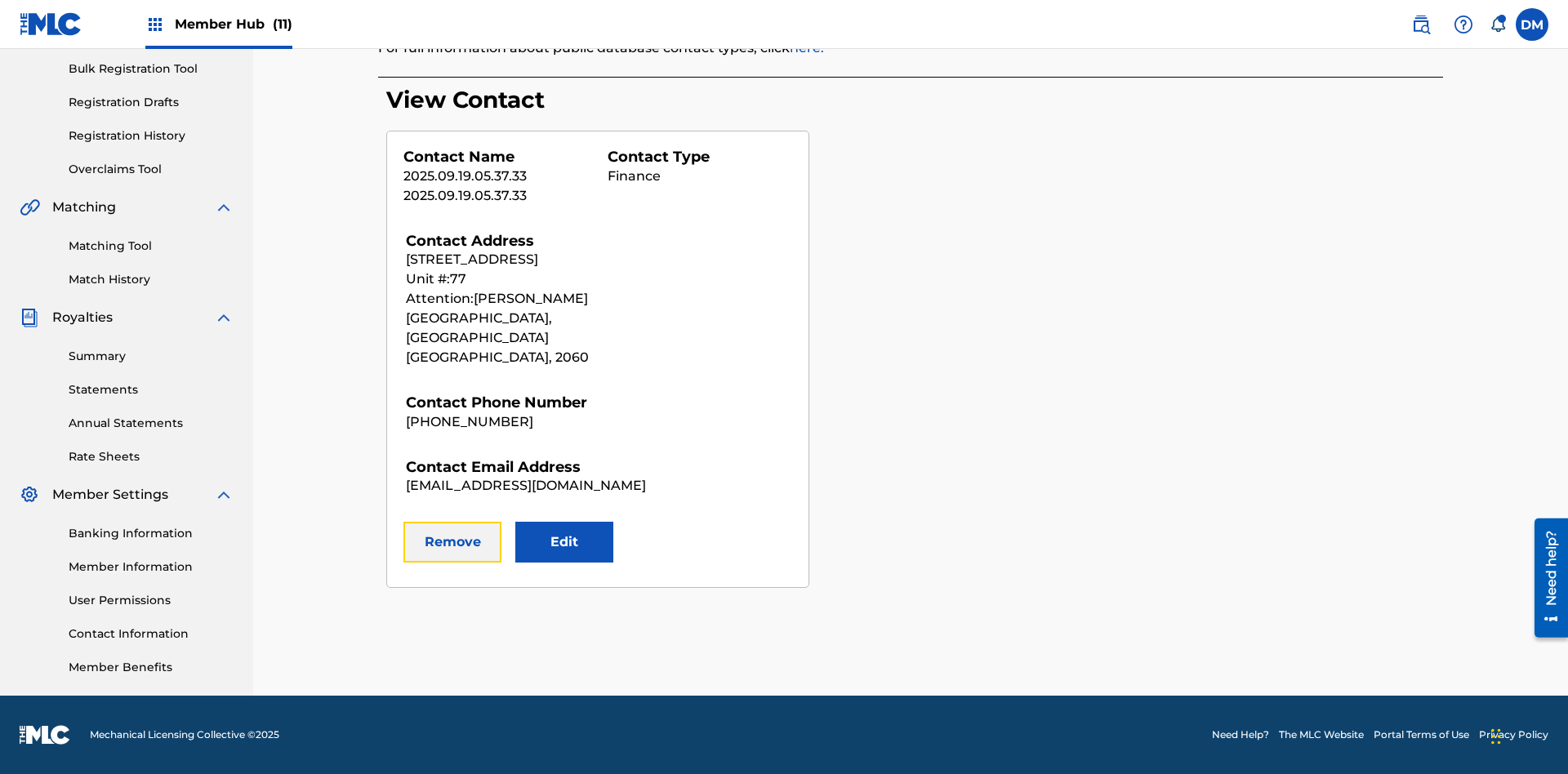
click at [452, 522] on button "Remove" at bounding box center [452, 542] width 98 height 41
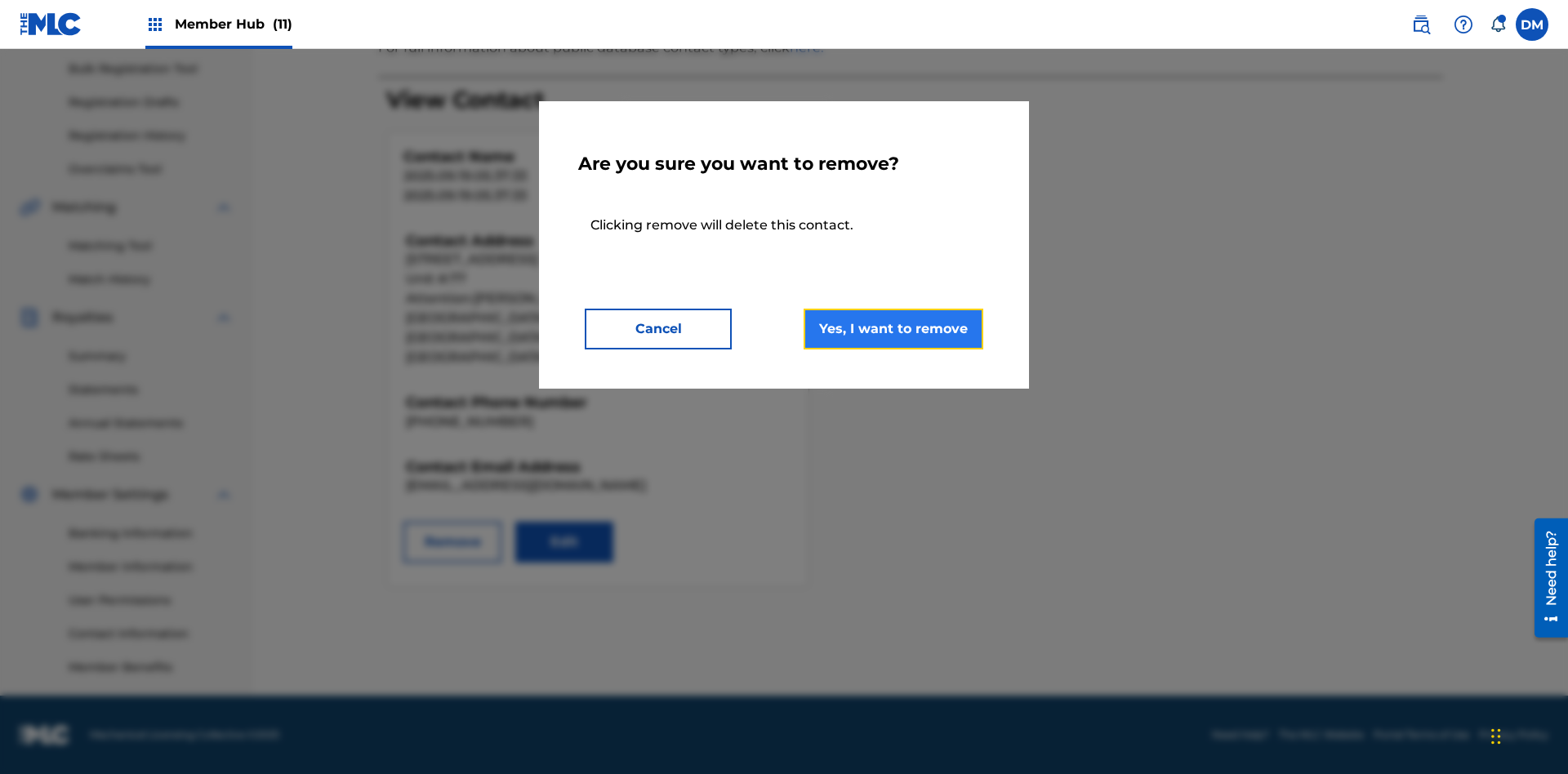
click at [894, 328] on button "Yes, I want to remove" at bounding box center [893, 328] width 179 height 41
